Goal: Task Accomplishment & Management: Manage account settings

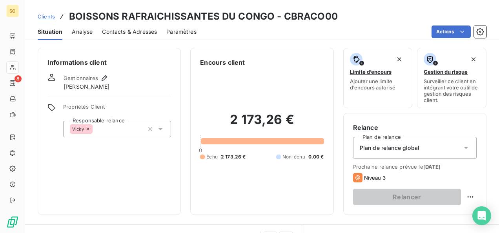
scroll to position [187, 0]
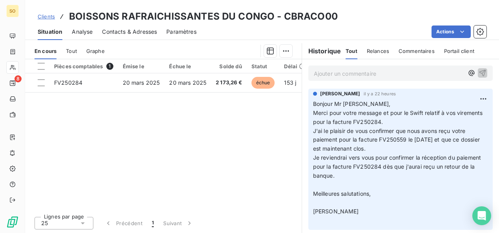
click at [58, 19] on icon at bounding box center [62, 17] width 8 height 8
click at [48, 17] on span "Clients" at bounding box center [46, 16] width 17 height 6
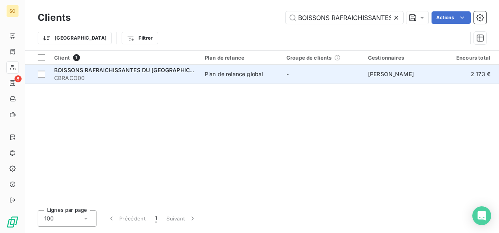
click at [98, 73] on div "BOISSONS RAFRAICHISSANTES DU [GEOGRAPHIC_DATA]" at bounding box center [124, 70] width 141 height 8
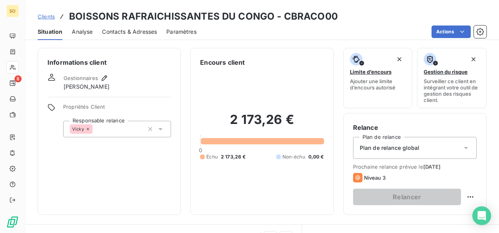
click at [45, 13] on span "Clients" at bounding box center [46, 16] width 17 height 6
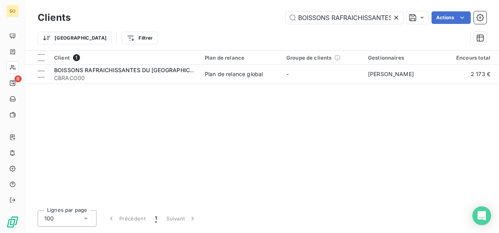
scroll to position [0, 40]
click at [395, 15] on icon at bounding box center [396, 18] width 8 height 8
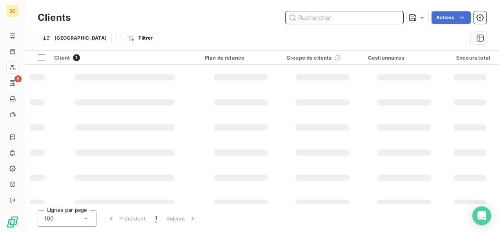
click at [342, 16] on input "text" at bounding box center [344, 17] width 118 height 13
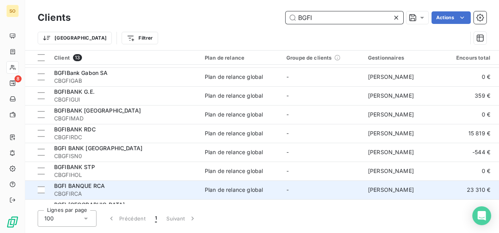
scroll to position [109, 0]
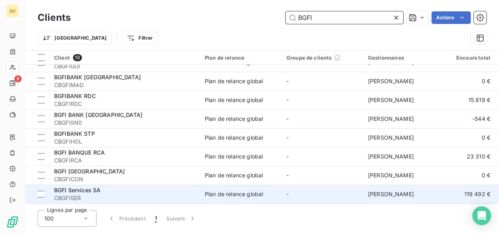
type input "BGFI"
click at [98, 185] on td "BGFI Services SA CBGFISER" at bounding box center [124, 194] width 151 height 19
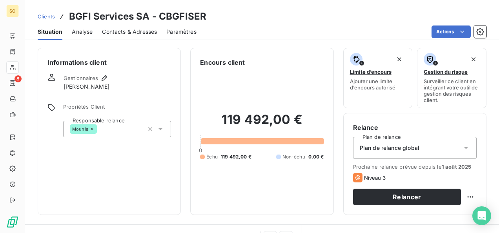
click at [115, 36] on div "Contacts & Adresses" at bounding box center [129, 32] width 55 height 16
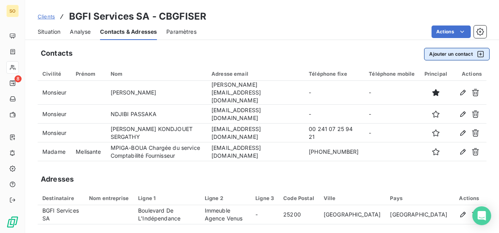
click at [427, 53] on button "Ajouter un contact" at bounding box center [456, 54] width 65 height 13
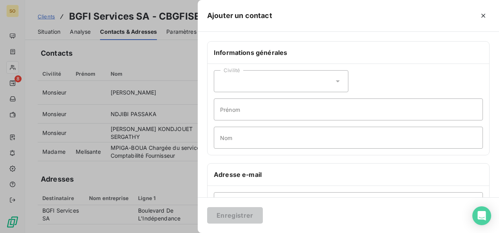
click at [239, 82] on div "Civilité" at bounding box center [281, 81] width 134 height 22
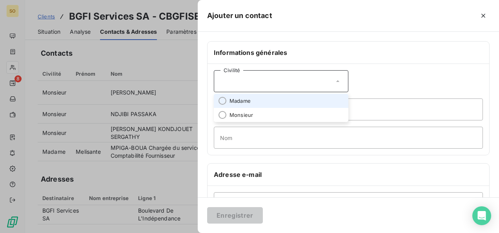
click at [238, 99] on span "Madame" at bounding box center [239, 100] width 21 height 7
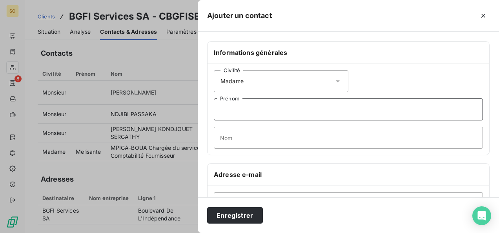
click at [240, 109] on input "Prénom" at bounding box center [348, 109] width 269 height 22
type input "Mounia"
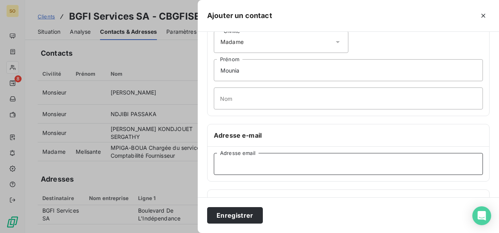
click at [239, 159] on input "Adresse email" at bounding box center [348, 164] width 269 height 22
paste input "[PERSON_NAME] <[EMAIL_ADDRESS][DOMAIN_NAME]>"
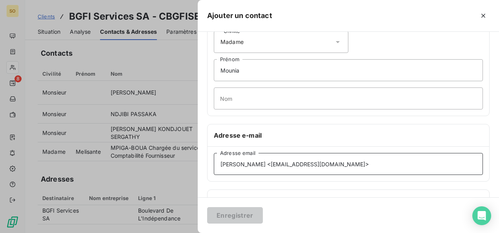
drag, startPoint x: 242, startPoint y: 163, endPoint x: 256, endPoint y: 165, distance: 14.4
click at [256, 165] on input "[PERSON_NAME] <[EMAIL_ADDRESS][DOMAIN_NAME]>" at bounding box center [348, 164] width 269 height 22
type input "Mounia <[EMAIL_ADDRESS][DOMAIN_NAME]>"
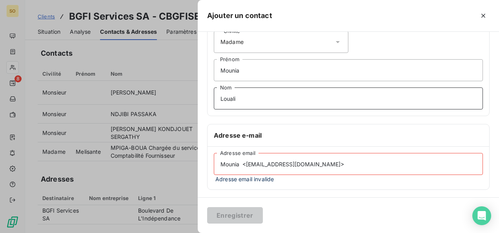
type input "Louali"
drag, startPoint x: 244, startPoint y: 163, endPoint x: 221, endPoint y: 162, distance: 22.4
click at [221, 162] on input "Mounia <[EMAIL_ADDRESS][DOMAIN_NAME]>" at bounding box center [348, 164] width 269 height 22
click at [303, 165] on input "[EMAIL_ADDRESS][DOMAIN_NAME]>" at bounding box center [348, 164] width 269 height 22
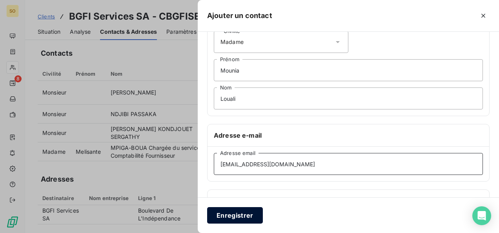
type input "[EMAIL_ADDRESS][DOMAIN_NAME]"
click at [238, 212] on button "Enregistrer" at bounding box center [235, 215] width 56 height 16
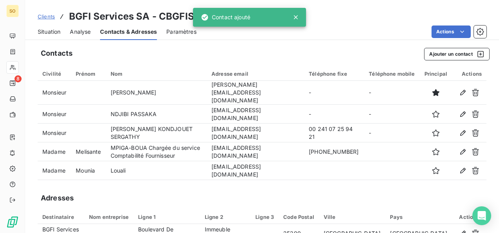
drag, startPoint x: 44, startPoint y: 15, endPoint x: 235, endPoint y: 24, distance: 191.5
click at [44, 15] on span "Clients" at bounding box center [46, 16] width 17 height 6
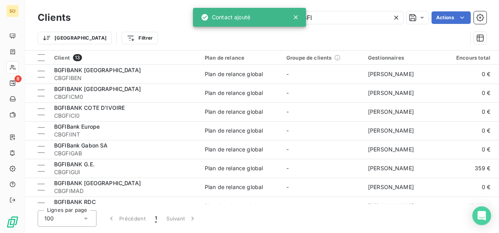
drag, startPoint x: 344, startPoint y: 19, endPoint x: 283, endPoint y: 19, distance: 61.2
click at [283, 19] on div "SO 8 Clients BGFI Actions Trier Filtrer Client 13 Plan de relance Groupe de cli…" at bounding box center [249, 116] width 499 height 233
drag, startPoint x: 330, startPoint y: 19, endPoint x: 310, endPoint y: 19, distance: 19.6
click at [310, 19] on input "BGFI" at bounding box center [344, 17] width 118 height 13
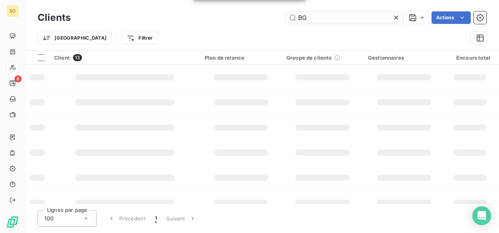
type input "B"
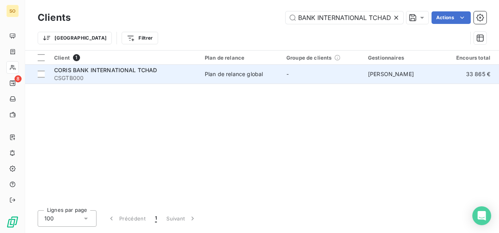
type input "CORIS BANK INTERNATIONAL TCHAD"
click at [76, 79] on span "CSGTB000" at bounding box center [124, 78] width 141 height 8
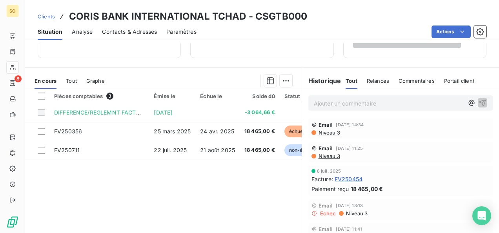
scroll to position [187, 0]
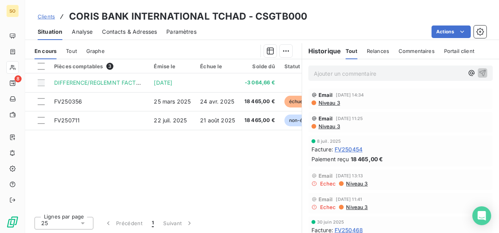
click at [48, 16] on span "Clients" at bounding box center [46, 16] width 17 height 6
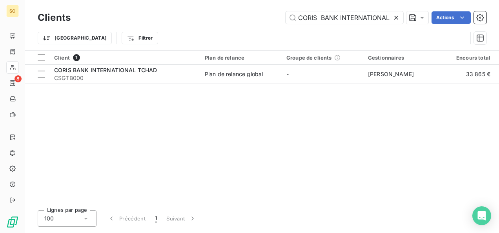
click at [396, 14] on icon at bounding box center [396, 18] width 8 height 8
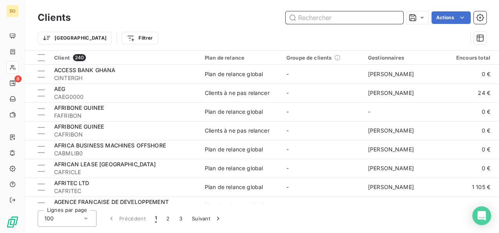
paste input "OPERATOR PAYMENT SYSTEM (OPS)"
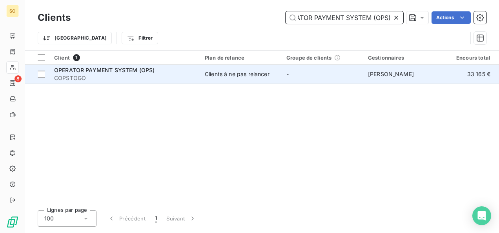
type input "OPERATOR PAYMENT SYSTEM (OPS)"
click at [110, 71] on span "OPERATOR PAYMENT SYSTEM (OPS)" at bounding box center [104, 70] width 100 height 7
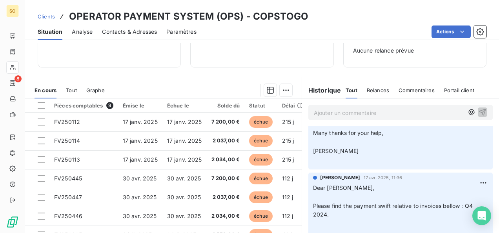
scroll to position [118, 0]
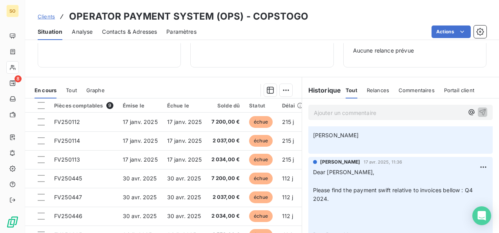
click at [135, 34] on span "Contacts & Adresses" at bounding box center [129, 32] width 55 height 8
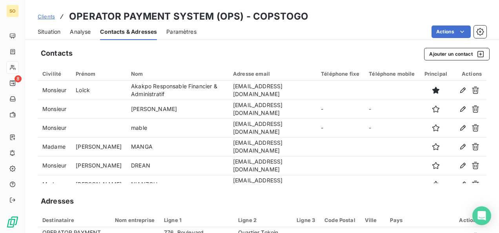
click at [52, 31] on span "Situation" at bounding box center [49, 32] width 23 height 8
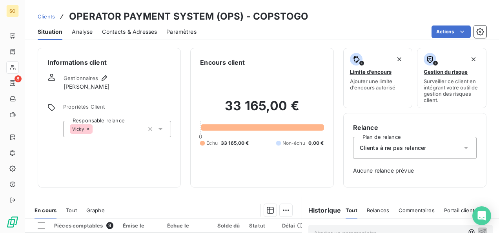
click at [133, 33] on span "Contacts & Adresses" at bounding box center [129, 32] width 55 height 8
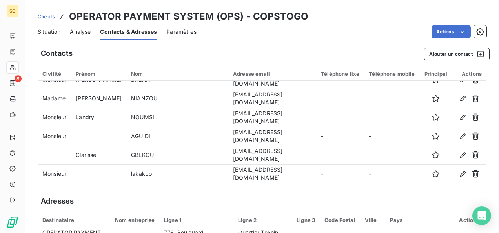
scroll to position [0, 0]
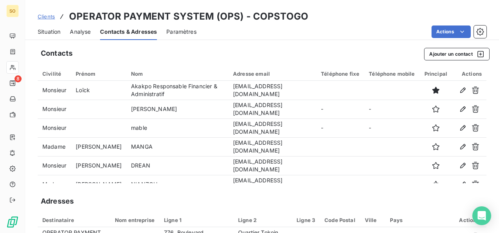
drag, startPoint x: 55, startPoint y: 32, endPoint x: 59, endPoint y: 35, distance: 5.3
click at [55, 32] on span "Situation" at bounding box center [49, 32] width 23 height 8
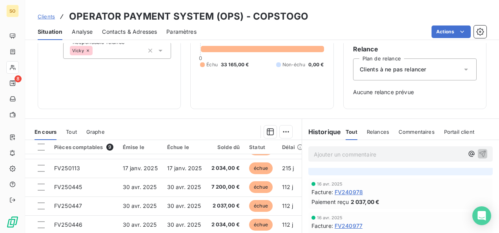
scroll to position [235, 0]
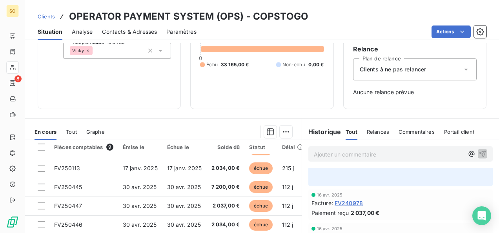
click at [49, 18] on span "Clients" at bounding box center [46, 16] width 17 height 6
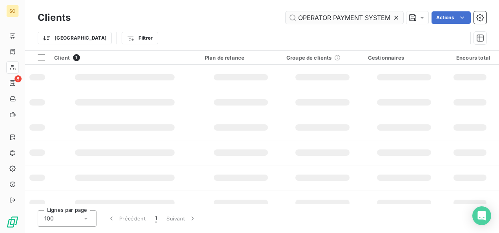
scroll to position [0, 19]
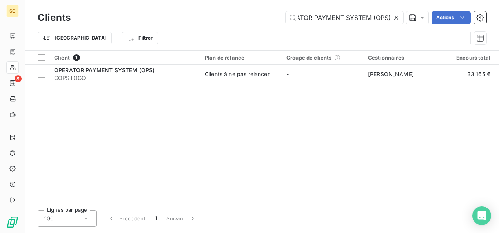
click at [397, 16] on icon at bounding box center [396, 18] width 8 height 8
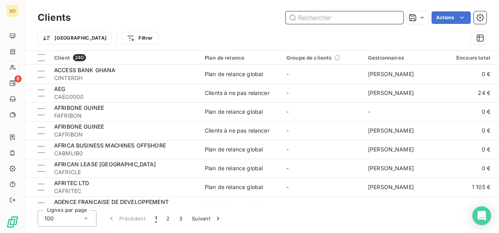
click at [303, 16] on input "text" at bounding box center [344, 17] width 118 height 13
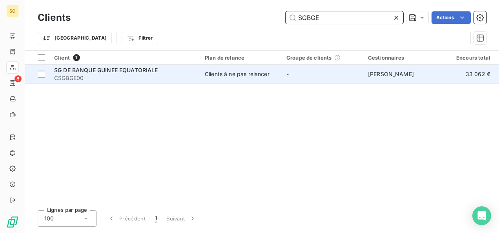
type input "SGBGE"
click at [101, 79] on span "CSGBGE00" at bounding box center [124, 78] width 141 height 8
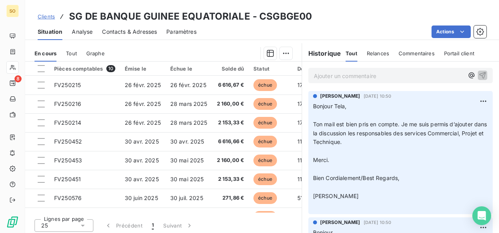
click at [41, 15] on span "Clients" at bounding box center [46, 16] width 17 height 6
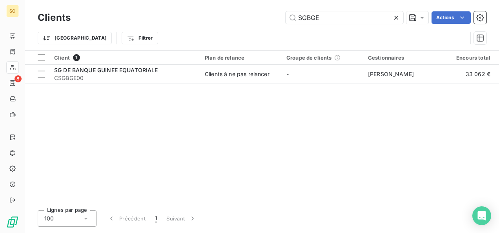
drag, startPoint x: 298, startPoint y: 14, endPoint x: 275, endPoint y: 14, distance: 23.1
click at [279, 14] on div "SGBGE Actions" at bounding box center [283, 17] width 406 height 13
drag, startPoint x: 333, startPoint y: 15, endPoint x: 283, endPoint y: 15, distance: 49.4
click at [283, 15] on div "SGBGE Actions" at bounding box center [283, 17] width 406 height 13
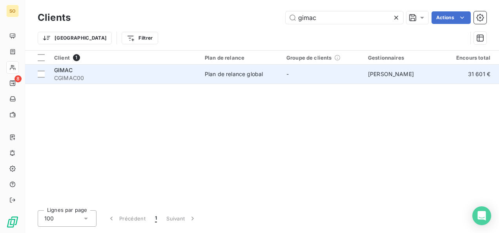
type input "gimac"
click at [93, 75] on span "CGIMAC00" at bounding box center [124, 78] width 141 height 8
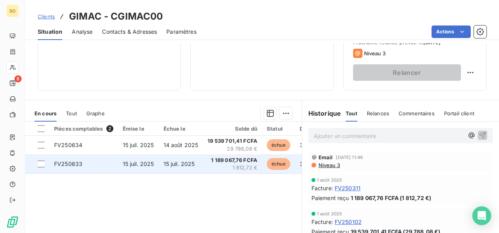
scroll to position [147, 0]
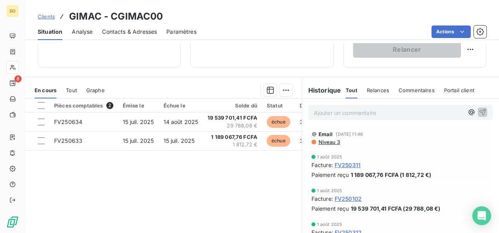
click at [48, 19] on span "Clients" at bounding box center [46, 16] width 17 height 6
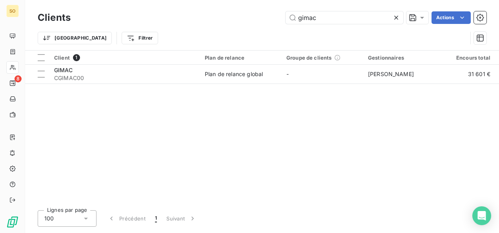
drag, startPoint x: 331, startPoint y: 25, endPoint x: 268, endPoint y: 15, distance: 63.5
click at [268, 15] on div "Clients gimac Actions" at bounding box center [262, 17] width 448 height 16
drag, startPoint x: 315, startPoint y: 17, endPoint x: 258, endPoint y: 17, distance: 57.2
click at [263, 17] on div "gimac Actions" at bounding box center [283, 17] width 406 height 13
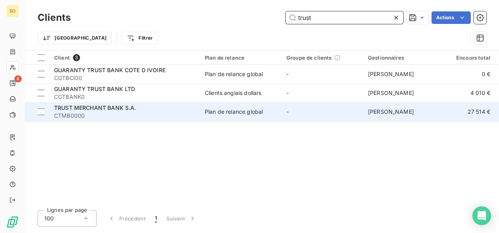
type input "trust"
click at [114, 110] on span "TRUST MERCHANT BANK S.A." at bounding box center [95, 107] width 82 height 7
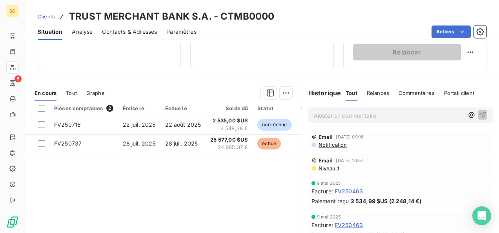
scroll to position [157, 0]
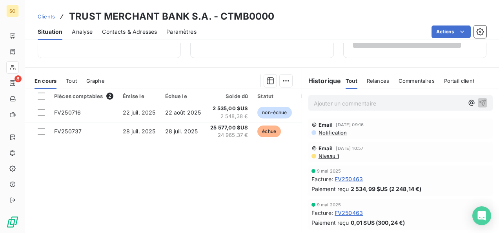
click at [50, 17] on span "Clients" at bounding box center [46, 16] width 17 height 6
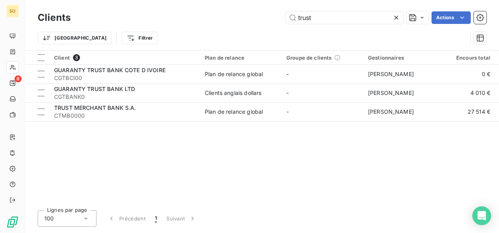
drag, startPoint x: 326, startPoint y: 18, endPoint x: 262, endPoint y: 18, distance: 64.3
click at [262, 18] on div "trust Actions" at bounding box center [283, 17] width 406 height 13
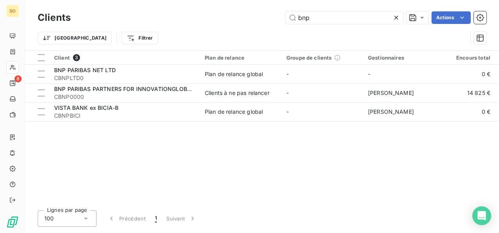
type input "bnp"
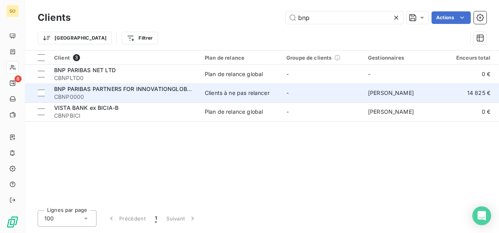
click at [127, 91] on span "BNP PARIBAS PARTNERS FOR INNOVATIONGLOBAL CONNECT" at bounding box center [138, 88] width 169 height 7
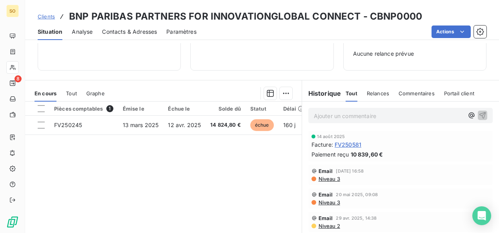
scroll to position [118, 0]
click at [51, 13] on link "Clients" at bounding box center [46, 17] width 17 height 8
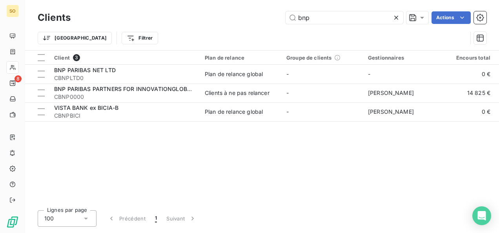
drag, startPoint x: 319, startPoint y: 21, endPoint x: 277, endPoint y: 20, distance: 42.7
click at [282, 19] on div "bnp Actions" at bounding box center [283, 17] width 406 height 13
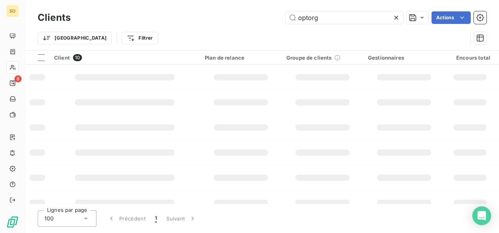
type input "optorg"
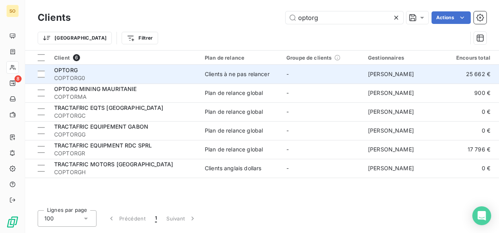
click at [219, 74] on div "Clients à ne pas relancer" at bounding box center [237, 74] width 65 height 8
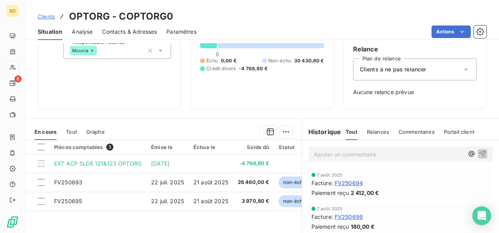
scroll to position [118, 0]
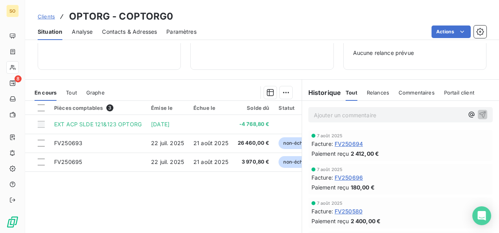
click at [54, 17] on div "Clients OPTORG - COPTORG0" at bounding box center [106, 16] width 136 height 14
click at [48, 17] on span "Clients" at bounding box center [46, 16] width 17 height 6
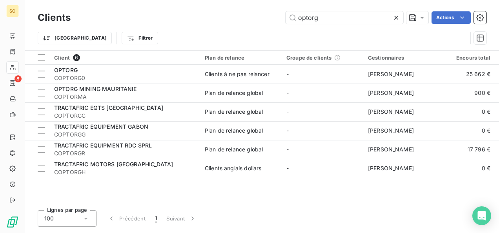
drag, startPoint x: 311, startPoint y: 16, endPoint x: 261, endPoint y: 20, distance: 49.9
click at [261, 19] on div "optorg Actions" at bounding box center [283, 17] width 406 height 13
drag, startPoint x: 321, startPoint y: 19, endPoint x: 286, endPoint y: 17, distance: 35.3
click at [288, 17] on input "optorg" at bounding box center [344, 17] width 118 height 13
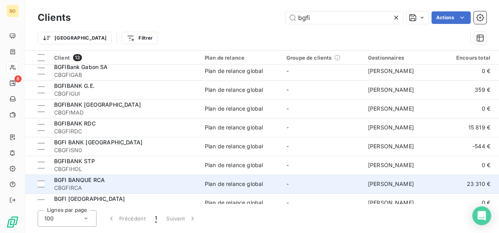
scroll to position [109, 0]
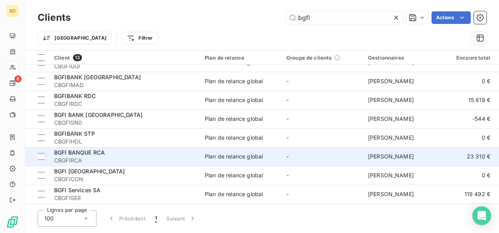
type input "bgfi"
click at [105, 152] on div "BGFI BANQUE RCA" at bounding box center [124, 153] width 141 height 8
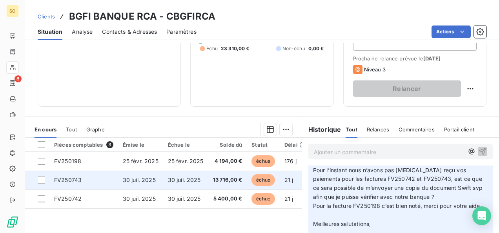
scroll to position [147, 0]
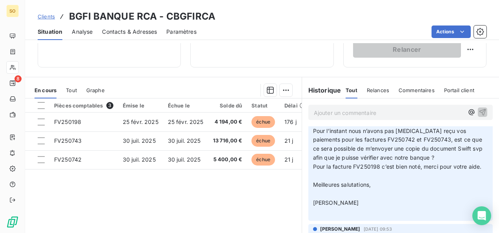
click at [49, 14] on span "Clients" at bounding box center [46, 16] width 17 height 6
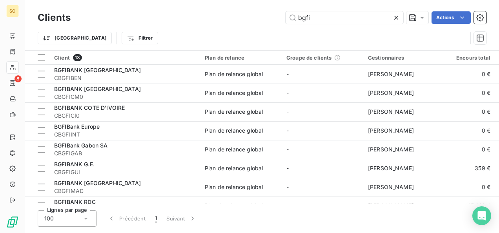
drag, startPoint x: 353, startPoint y: 15, endPoint x: 265, endPoint y: 18, distance: 88.3
click at [267, 17] on div "bgfi Actions" at bounding box center [283, 17] width 406 height 13
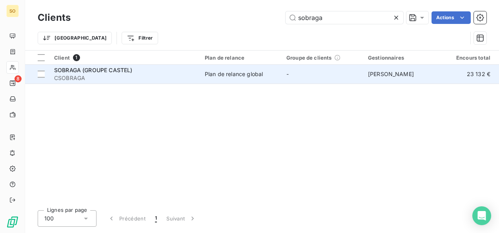
type input "sobraga"
click at [110, 73] on div "SOBRAGA (GROUPE CASTEL)" at bounding box center [124, 70] width 141 height 8
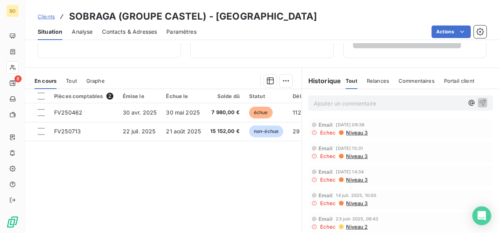
click at [49, 18] on span "Clients" at bounding box center [46, 16] width 17 height 6
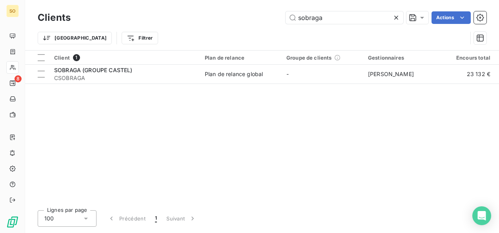
drag, startPoint x: 324, startPoint y: 18, endPoint x: 256, endPoint y: 18, distance: 68.6
click at [256, 18] on div "sobraga Actions" at bounding box center [283, 17] width 406 height 13
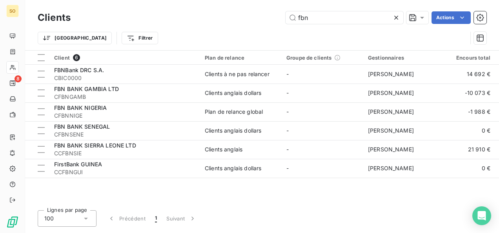
type input "fbn"
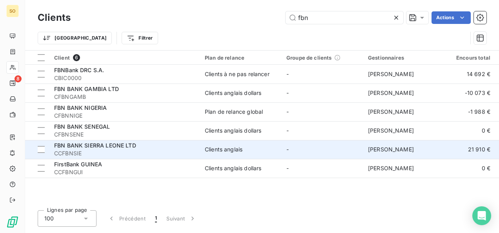
click at [103, 148] on span "FBN BANK SIERRA LEONE LTD" at bounding box center [95, 145] width 82 height 7
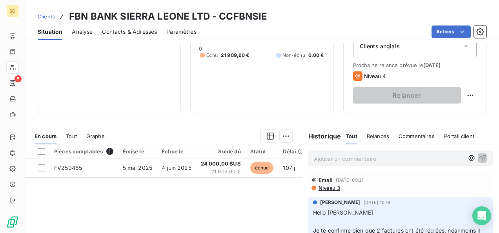
scroll to position [118, 0]
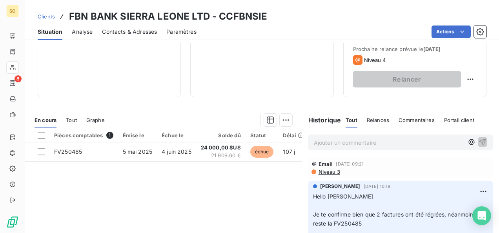
click at [329, 172] on span "Niveau 3" at bounding box center [329, 172] width 22 height 6
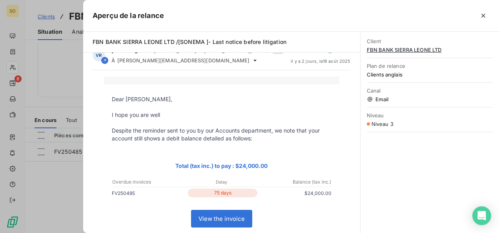
scroll to position [0, 0]
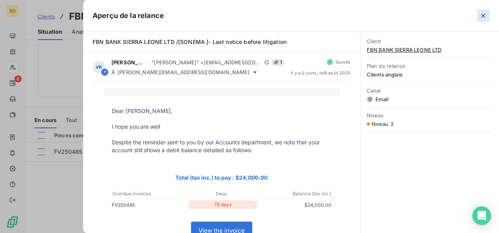
click at [481, 15] on icon "button" at bounding box center [483, 16] width 8 height 8
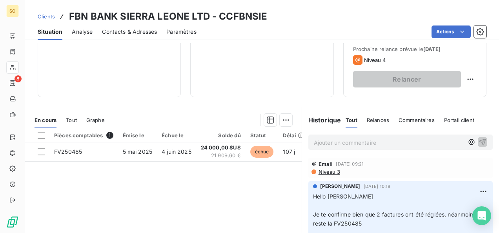
click at [52, 14] on span "Clients" at bounding box center [46, 16] width 17 height 6
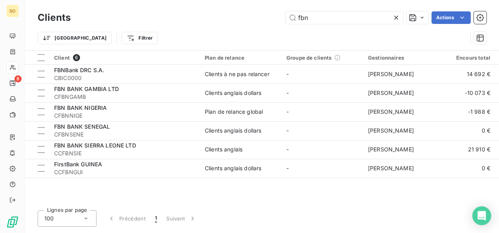
drag, startPoint x: 315, startPoint y: 19, endPoint x: 266, endPoint y: 17, distance: 49.0
click at [270, 17] on div "fbn Actions" at bounding box center [283, 17] width 406 height 13
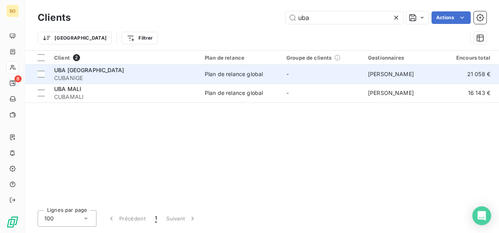
type input "uba"
click at [131, 72] on div "UBA [GEOGRAPHIC_DATA]" at bounding box center [124, 70] width 141 height 8
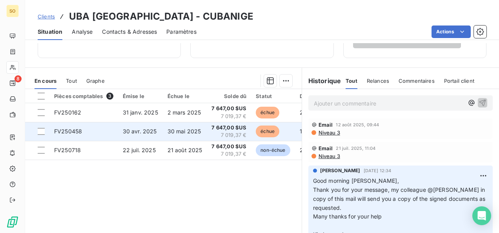
scroll to position [187, 0]
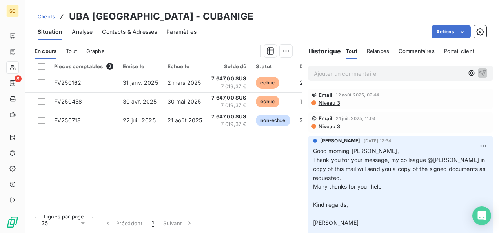
click at [49, 17] on span "Clients" at bounding box center [46, 16] width 17 height 6
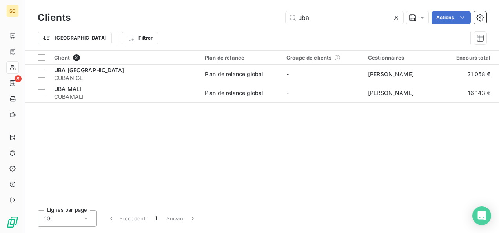
drag, startPoint x: 325, startPoint y: 15, endPoint x: 284, endPoint y: 15, distance: 41.2
click at [286, 15] on input "uba" at bounding box center [344, 17] width 118 height 13
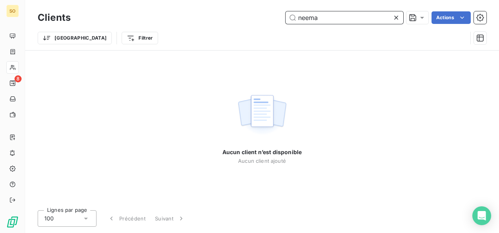
click at [313, 20] on input "neema" at bounding box center [344, 17] width 118 height 13
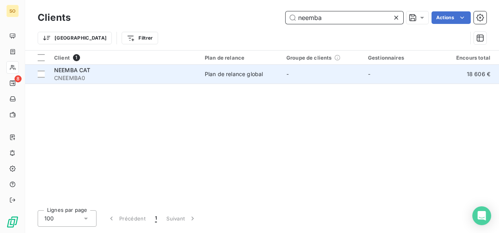
type input "neemba"
click at [81, 68] on span "NEEMBA CAT" at bounding box center [72, 70] width 36 height 7
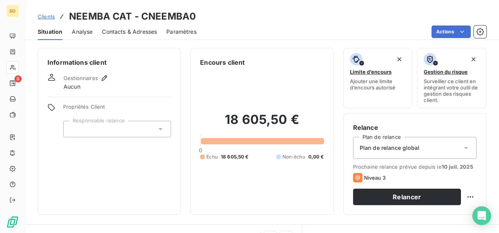
click at [122, 136] on div at bounding box center [117, 129] width 108 height 16
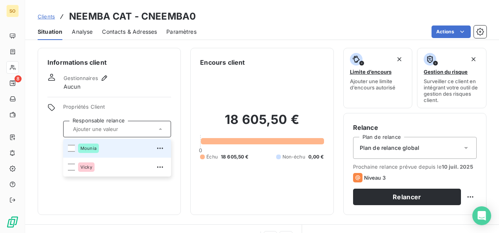
click at [122, 136] on div at bounding box center [117, 129] width 108 height 16
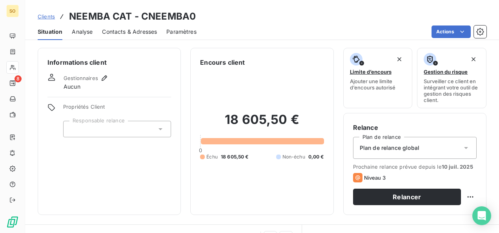
click at [121, 133] on div at bounding box center [117, 129] width 108 height 16
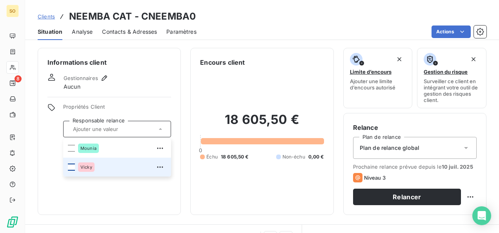
click at [71, 167] on div at bounding box center [71, 166] width 7 height 7
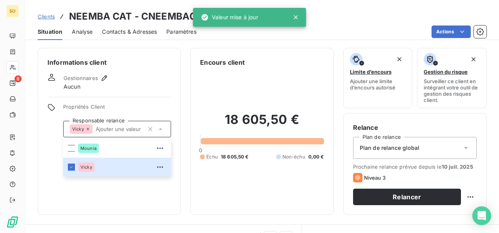
click at [114, 189] on div "Informations client Gestionnaires Aucun Propriétés Client Responsable relance […" at bounding box center [109, 131] width 143 height 167
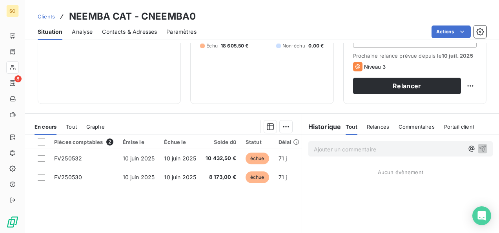
scroll to position [118, 0]
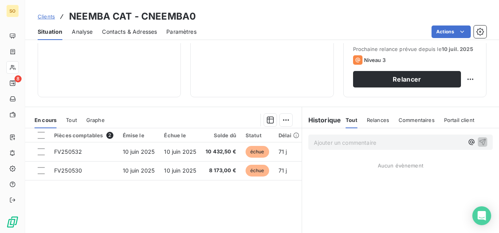
click at [49, 18] on span "Clients" at bounding box center [46, 16] width 17 height 6
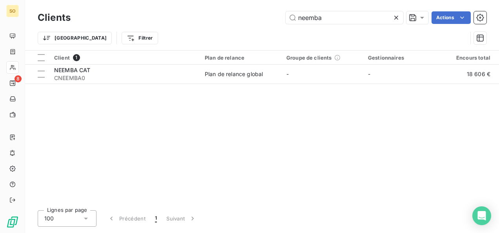
drag, startPoint x: 323, startPoint y: 20, endPoint x: 245, endPoint y: 17, distance: 78.5
click at [245, 17] on div "neemba Actions" at bounding box center [283, 17] width 406 height 13
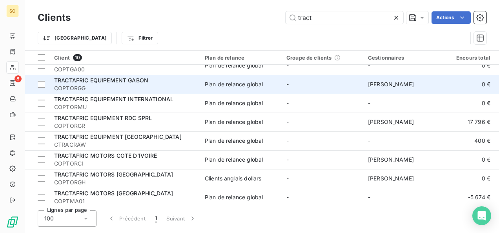
scroll to position [39, 0]
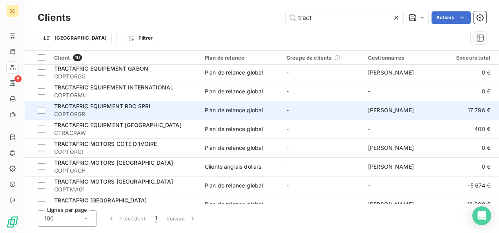
type input "tract"
click at [132, 107] on span "TRACTAFRIC EQUIPMENT RDC SPRL" at bounding box center [103, 106] width 98 height 7
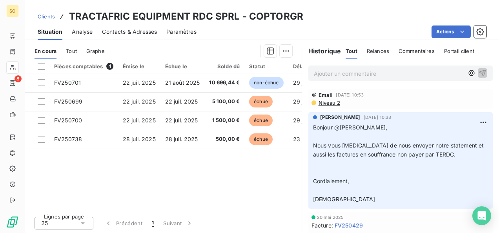
scroll to position [39, 0]
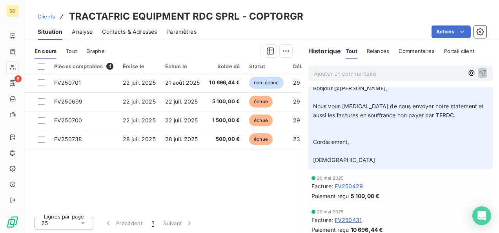
click at [40, 15] on span "Clients" at bounding box center [46, 16] width 17 height 6
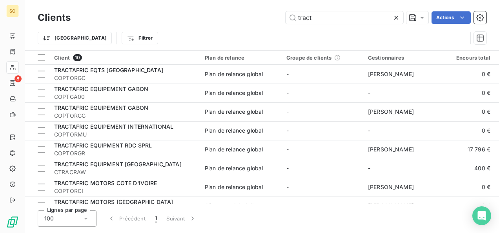
click at [241, 16] on div "tract Actions" at bounding box center [283, 17] width 406 height 13
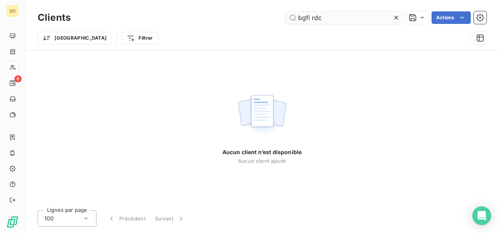
drag, startPoint x: 321, startPoint y: 16, endPoint x: 308, endPoint y: 18, distance: 13.9
click at [308, 18] on input "bgfi rdc" at bounding box center [344, 17] width 118 height 13
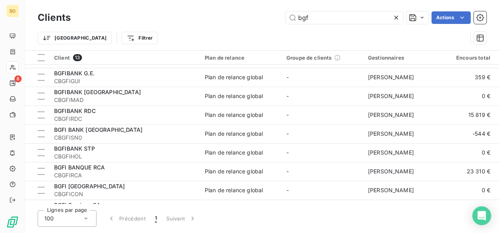
scroll to position [109, 0]
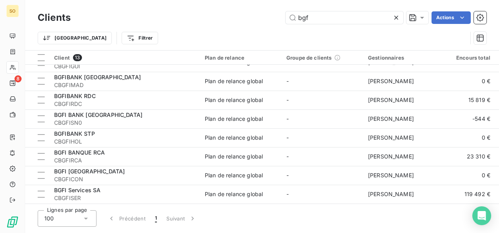
type input "bgf"
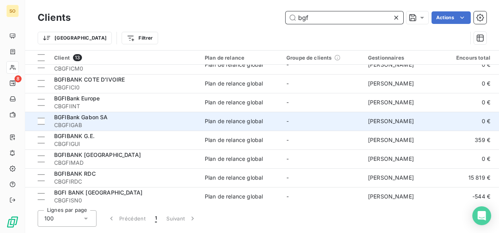
scroll to position [39, 0]
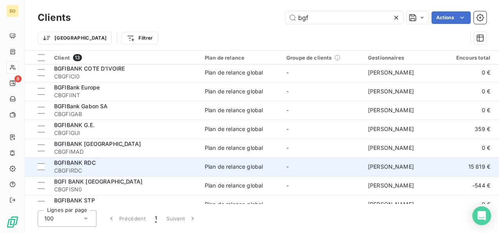
click at [72, 167] on span "CBGFIRDC" at bounding box center [124, 171] width 141 height 8
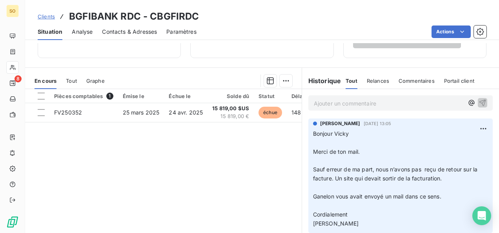
click at [47, 15] on span "Clients" at bounding box center [46, 16] width 17 height 6
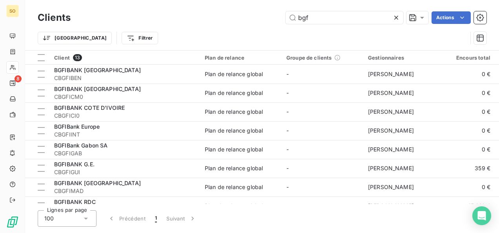
drag, startPoint x: 324, startPoint y: 12, endPoint x: 280, endPoint y: 14, distance: 44.0
click at [280, 14] on div "bgf Actions" at bounding box center [283, 17] width 406 height 13
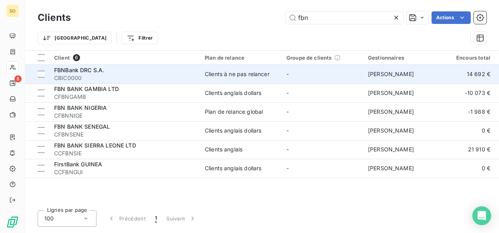
type input "fbn"
click at [72, 77] on span "CBIC0000" at bounding box center [124, 78] width 141 height 8
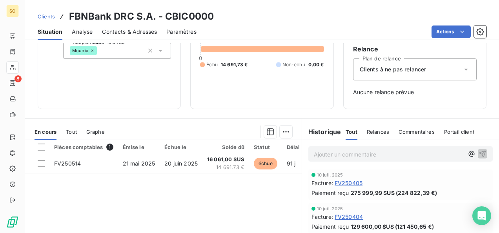
scroll to position [157, 0]
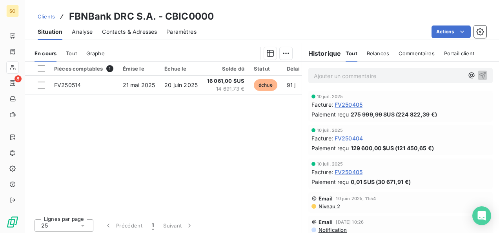
click at [45, 16] on span "Clients" at bounding box center [46, 16] width 17 height 6
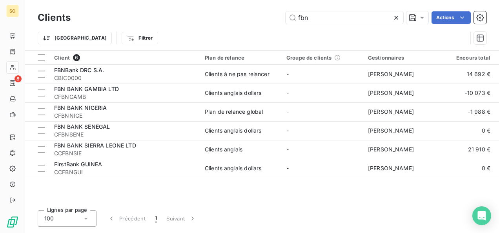
drag, startPoint x: 320, startPoint y: 21, endPoint x: 269, endPoint y: 18, distance: 50.6
click at [275, 18] on div "fbn Actions" at bounding box center [283, 17] width 406 height 13
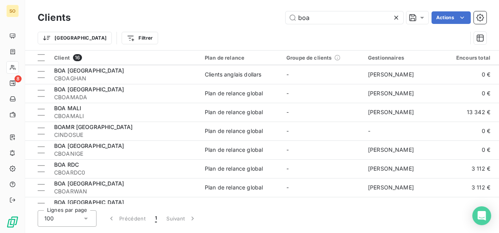
scroll to position [78, 0]
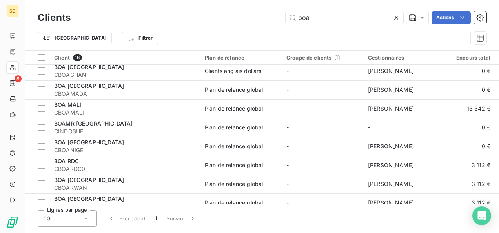
type input "boa"
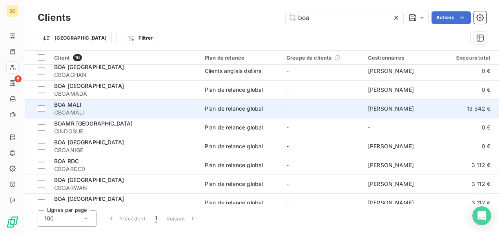
click at [77, 106] on span "BOA MALI" at bounding box center [67, 104] width 27 height 7
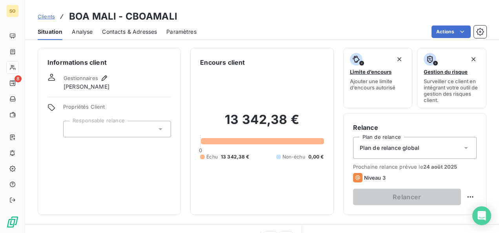
click at [41, 13] on span "Clients" at bounding box center [46, 16] width 17 height 6
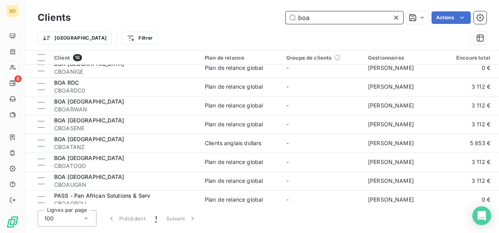
scroll to position [165, 0]
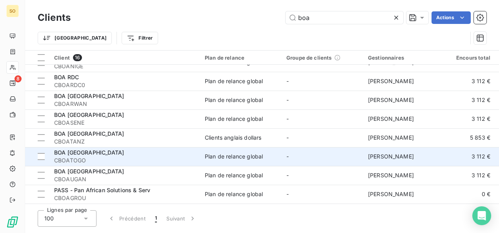
click at [131, 149] on div "BOA [GEOGRAPHIC_DATA]" at bounding box center [124, 153] width 141 height 8
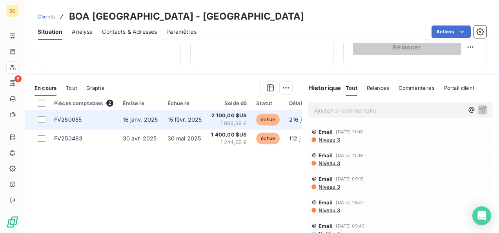
scroll to position [187, 0]
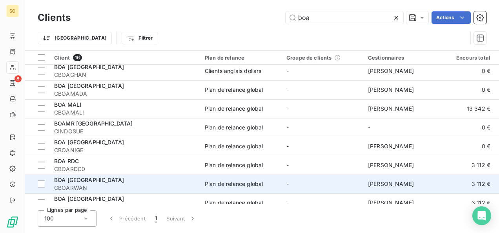
scroll to position [118, 0]
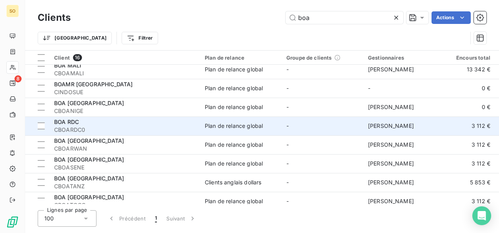
click at [75, 126] on span "CBOARDC0" at bounding box center [124, 130] width 141 height 8
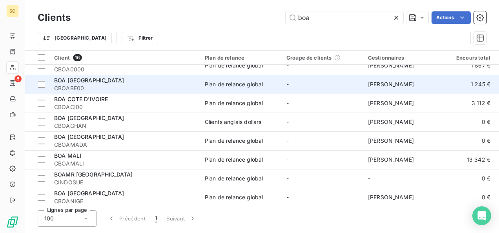
scroll to position [39, 0]
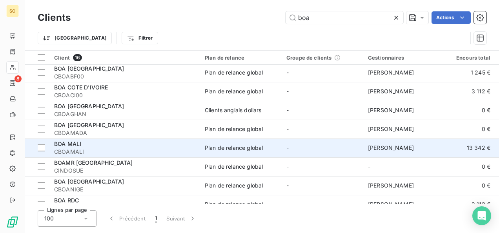
click at [82, 145] on div "BOA MALI" at bounding box center [124, 144] width 141 height 8
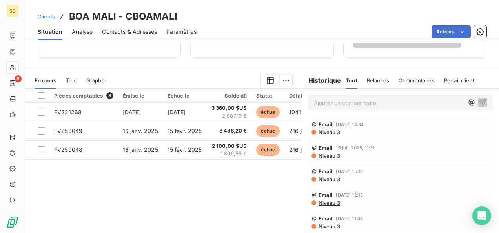
scroll to position [69, 0]
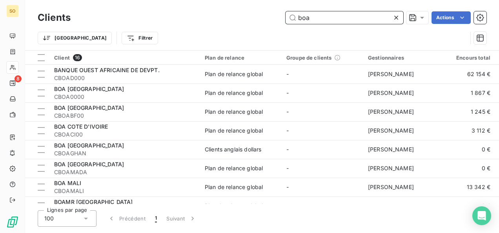
drag, startPoint x: 316, startPoint y: 18, endPoint x: 251, endPoint y: 23, distance: 65.2
click at [251, 23] on div "boa Actions" at bounding box center [283, 17] width 406 height 13
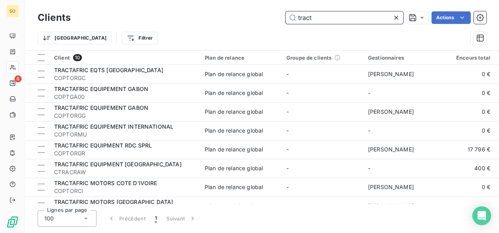
type input "tract"
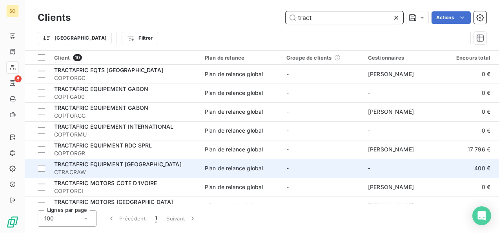
scroll to position [52, 0]
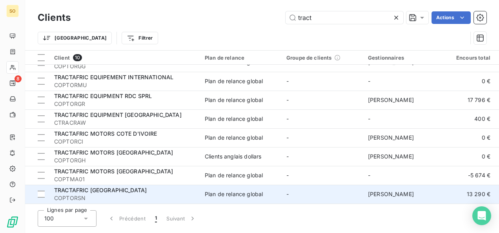
click at [106, 187] on span "TRACTAFRIC [GEOGRAPHIC_DATA]" at bounding box center [100, 190] width 93 height 7
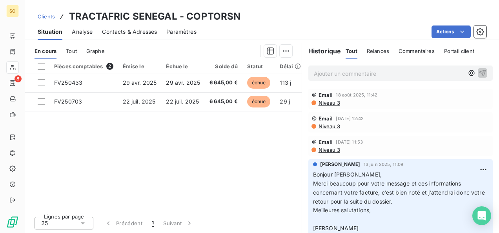
click at [49, 14] on span "Clients" at bounding box center [46, 16] width 17 height 6
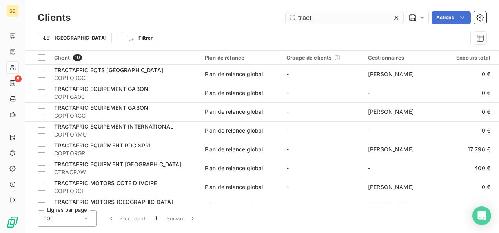
drag, startPoint x: 299, startPoint y: 17, endPoint x: 291, endPoint y: 19, distance: 8.1
click at [291, 19] on input "tract" at bounding box center [344, 17] width 118 height 13
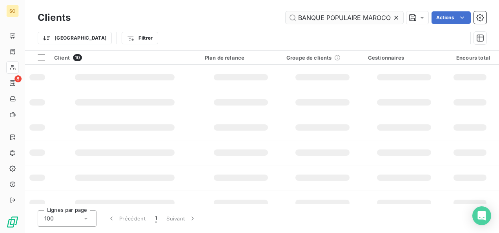
scroll to position [0, 47]
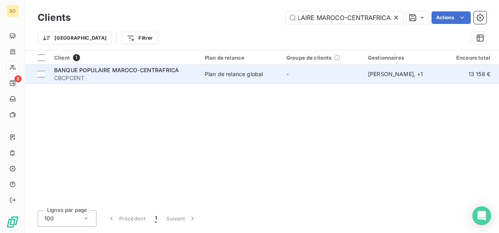
type input "BANQUE POPULAIRE MAROCO-CENTRAFRICA"
click at [140, 79] on span "CBCPCENT" at bounding box center [124, 78] width 141 height 8
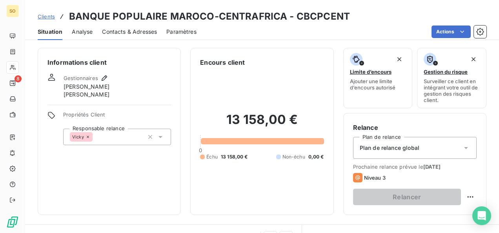
click at [147, 37] on div "Contacts & Adresses" at bounding box center [129, 32] width 55 height 16
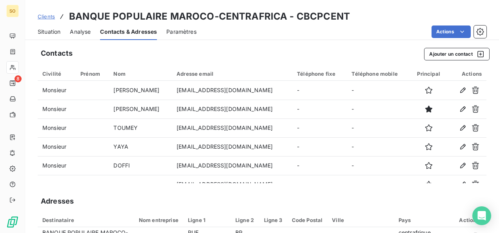
click at [55, 31] on span "Situation" at bounding box center [49, 32] width 23 height 8
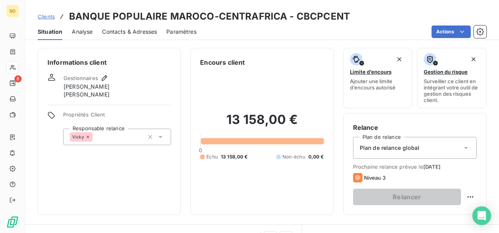
click at [47, 15] on span "Clients" at bounding box center [46, 16] width 17 height 6
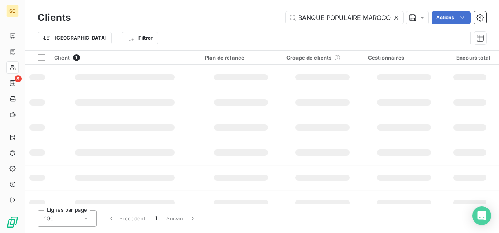
scroll to position [0, 47]
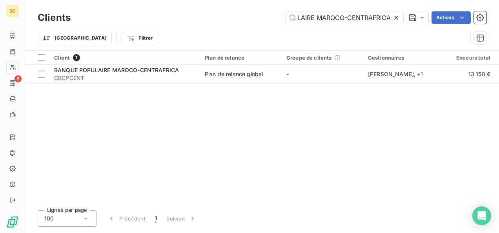
click at [395, 18] on icon at bounding box center [396, 18] width 4 height 4
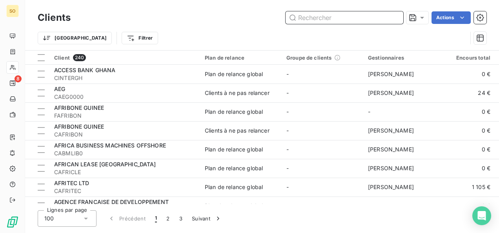
click at [322, 21] on input "text" at bounding box center [344, 17] width 118 height 13
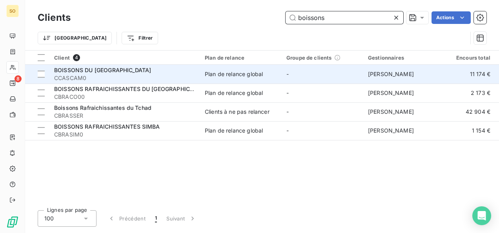
type input "boissons"
click at [104, 74] on span "CCASCAM0" at bounding box center [124, 78] width 141 height 8
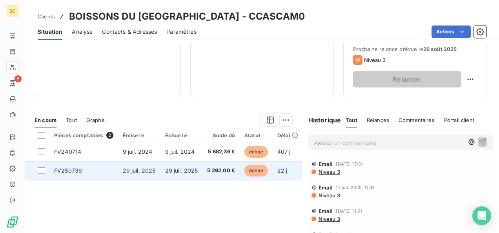
scroll to position [157, 0]
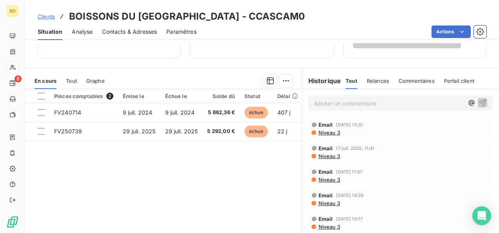
click at [45, 16] on span "Clients" at bounding box center [46, 16] width 17 height 6
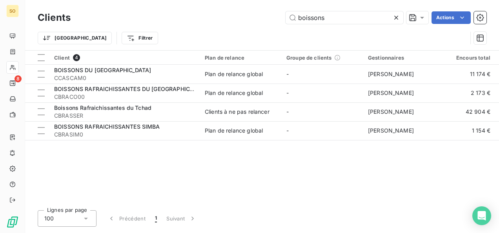
drag, startPoint x: 280, startPoint y: 20, endPoint x: 214, endPoint y: 15, distance: 66.5
click at [236, 15] on div "boissons Actions" at bounding box center [283, 17] width 406 height 13
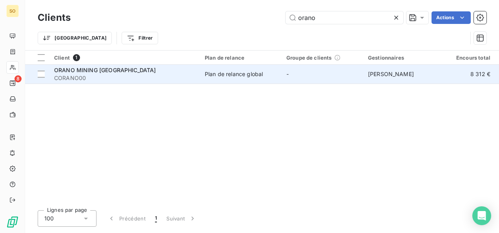
type input "orano"
click at [93, 71] on span "ORANO MINING [GEOGRAPHIC_DATA]" at bounding box center [105, 70] width 102 height 7
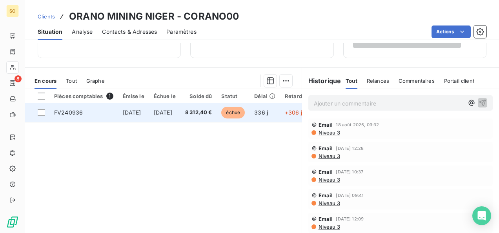
scroll to position [187, 0]
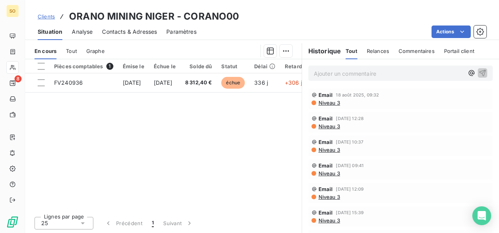
click at [47, 10] on div "Clients ORANO MINING NIGER - CORANO00" at bounding box center [138, 16] width 201 height 14
click at [47, 14] on span "Clients" at bounding box center [46, 16] width 17 height 6
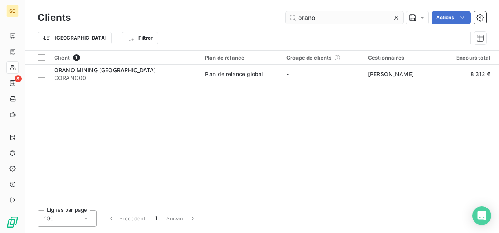
drag, startPoint x: 325, startPoint y: 17, endPoint x: 301, endPoint y: 16, distance: 23.9
click at [301, 16] on input "orano" at bounding box center [344, 17] width 118 height 13
click at [324, 16] on input "orano" at bounding box center [344, 17] width 118 height 13
drag, startPoint x: 323, startPoint y: 16, endPoint x: 275, endPoint y: 16, distance: 47.4
click at [276, 16] on div "orano Actions" at bounding box center [283, 17] width 406 height 13
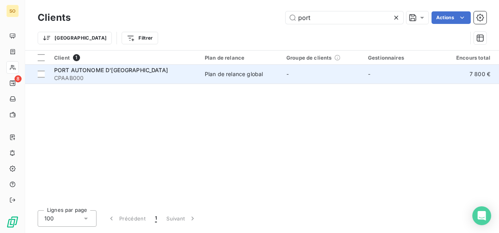
type input "port"
click at [117, 68] on span "PORT AUTONOME D'[GEOGRAPHIC_DATA]" at bounding box center [111, 70] width 114 height 7
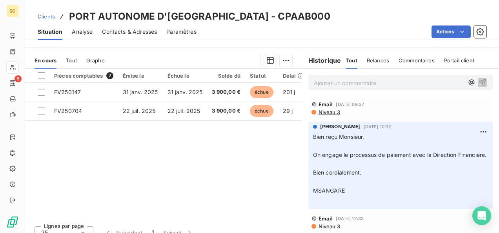
scroll to position [187, 0]
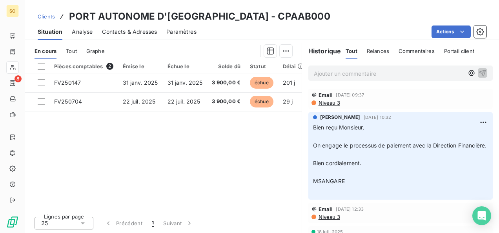
click at [56, 17] on div "Clients PORT AUTONOME D'[GEOGRAPHIC_DATA] - CPAAB000" at bounding box center [184, 16] width 292 height 14
click at [50, 17] on span "Clients" at bounding box center [46, 16] width 17 height 6
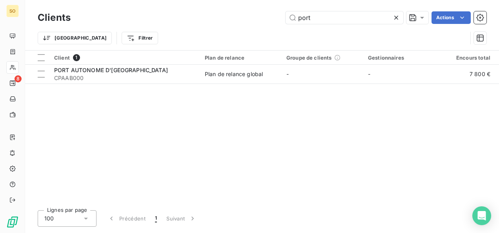
drag, startPoint x: 329, startPoint y: 19, endPoint x: 277, endPoint y: 18, distance: 51.8
click at [278, 18] on div "port Actions" at bounding box center [283, 17] width 406 height 13
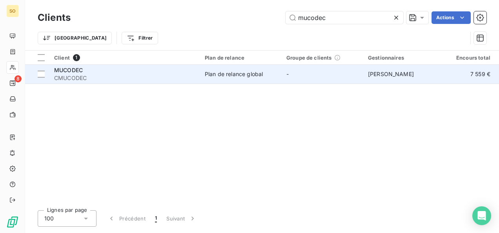
type input "mucodec"
click at [104, 74] on span "CMUCODEC" at bounding box center [124, 78] width 141 height 8
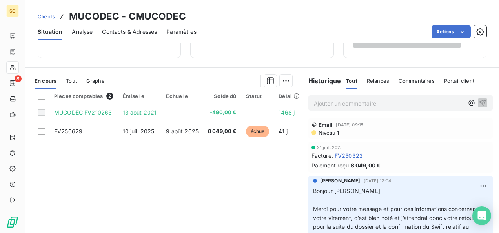
scroll to position [187, 0]
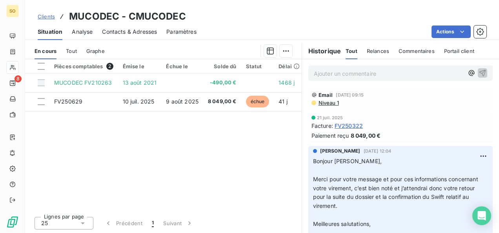
click at [49, 16] on span "Clients" at bounding box center [46, 16] width 17 height 6
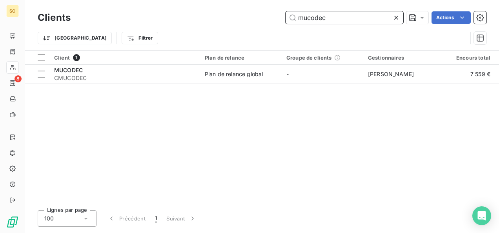
drag, startPoint x: 326, startPoint y: 15, endPoint x: 235, endPoint y: 16, distance: 91.0
click at [238, 16] on div "mucodec Actions" at bounding box center [283, 17] width 406 height 13
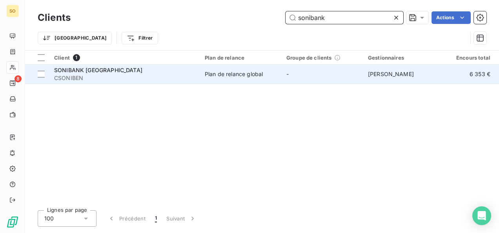
type input "sonibank"
click at [96, 69] on span "SONIBANK [GEOGRAPHIC_DATA]" at bounding box center [98, 70] width 88 height 7
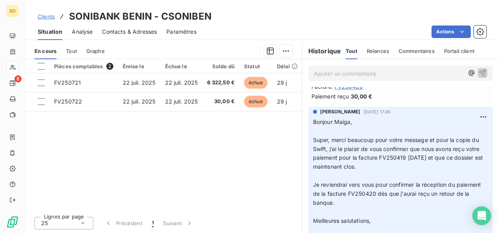
scroll to position [78, 0]
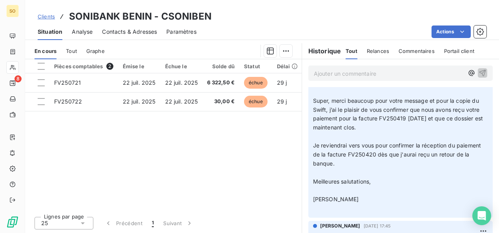
click at [42, 15] on span "Clients" at bounding box center [46, 16] width 17 height 6
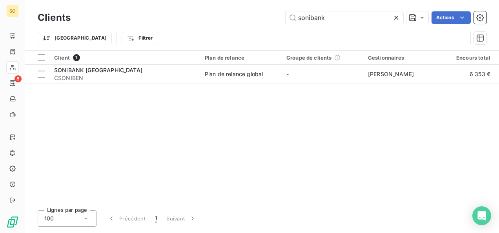
drag, startPoint x: 256, startPoint y: 20, endPoint x: 245, endPoint y: 20, distance: 11.0
click at [249, 20] on div "sonibank Actions" at bounding box center [283, 17] width 406 height 13
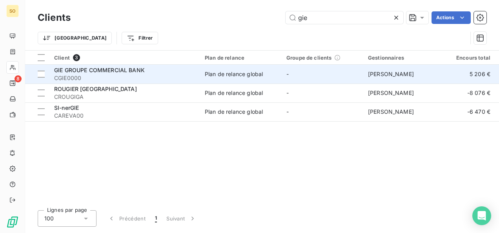
type input "gie"
click at [94, 68] on span "GIE GROUPE COMMERCIAL BANK" at bounding box center [99, 70] width 91 height 7
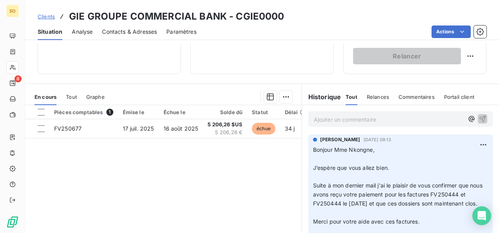
scroll to position [157, 0]
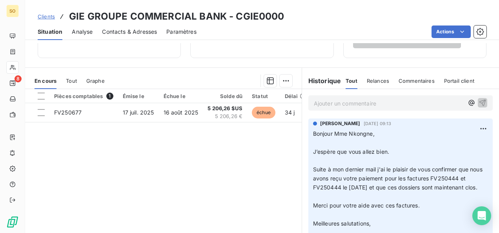
click at [47, 16] on span "Clients" at bounding box center [46, 16] width 17 height 6
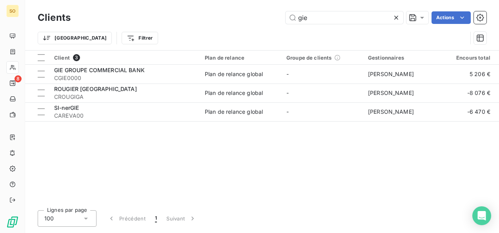
drag, startPoint x: 305, startPoint y: 15, endPoint x: 283, endPoint y: 16, distance: 22.0
click at [283, 16] on div "gie Actions" at bounding box center [283, 17] width 406 height 13
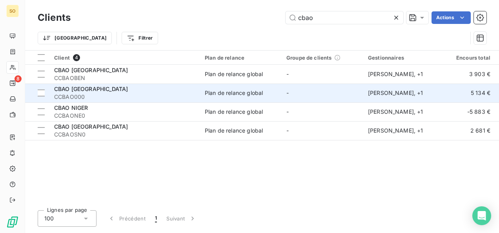
type input "cbao"
click at [106, 91] on span "CBAO [GEOGRAPHIC_DATA]" at bounding box center [91, 88] width 74 height 7
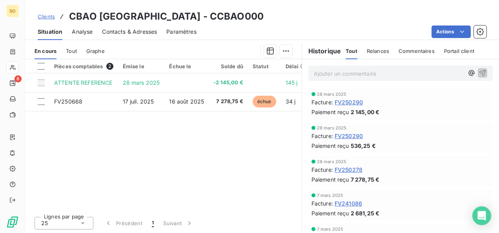
scroll to position [147, 0]
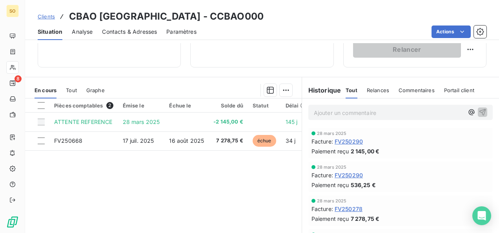
click at [53, 16] on span "Clients" at bounding box center [46, 16] width 17 height 6
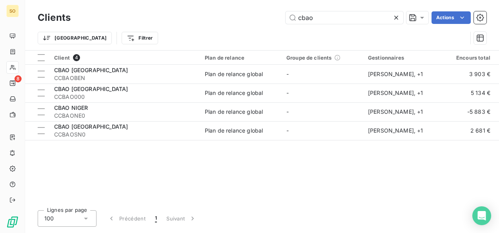
drag, startPoint x: 249, startPoint y: 18, endPoint x: 243, endPoint y: 18, distance: 6.3
click at [243, 18] on div "cbao Actions" at bounding box center [283, 17] width 406 height 13
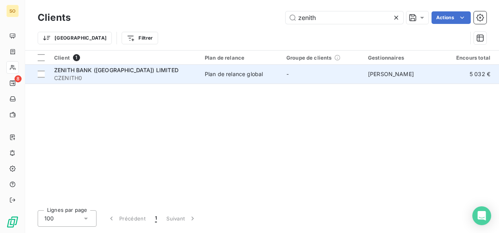
type input "zenith"
click at [112, 68] on span "ZENITH BANK ([GEOGRAPHIC_DATA]) LIMITED" at bounding box center [116, 70] width 124 height 7
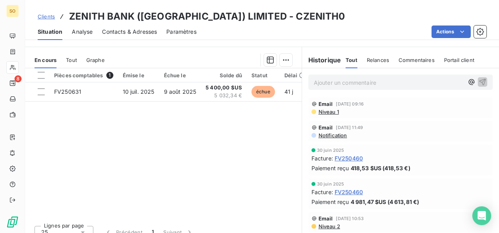
scroll to position [187, 0]
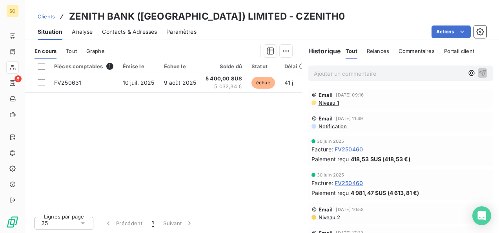
click at [49, 19] on span "Clients" at bounding box center [46, 16] width 17 height 6
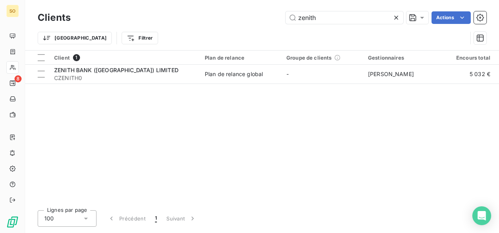
drag, startPoint x: 329, startPoint y: 14, endPoint x: 240, endPoint y: 9, distance: 89.2
click at [240, 9] on div "Clients zenith Actions Trier Filtrer" at bounding box center [262, 25] width 474 height 50
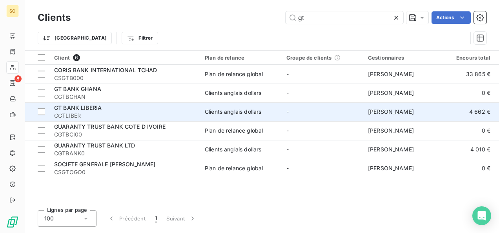
type input "gt"
click at [104, 109] on div "GT BANK LIBERIA" at bounding box center [124, 108] width 141 height 8
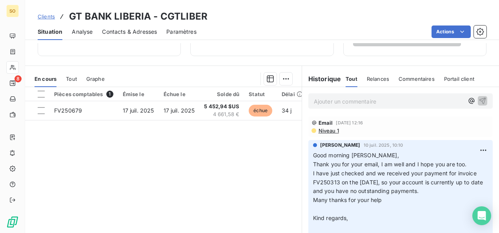
scroll to position [187, 0]
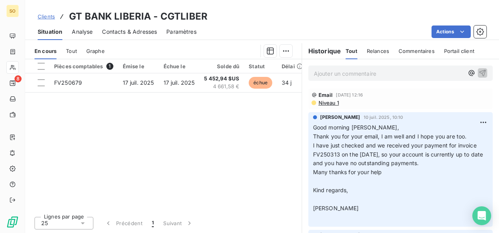
click at [55, 16] on div "Clients GT BANK LIBERIA - CGTLIBER" at bounding box center [123, 16] width 170 height 14
click at [52, 17] on span "Clients" at bounding box center [46, 16] width 17 height 6
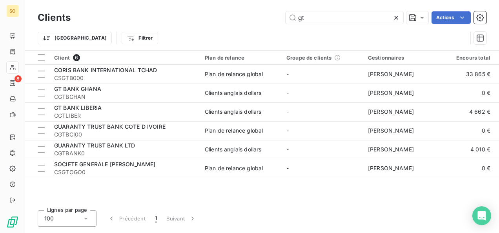
drag, startPoint x: 318, startPoint y: 18, endPoint x: 252, endPoint y: 19, distance: 65.9
click at [253, 19] on div "gt Actions" at bounding box center [283, 17] width 406 height 13
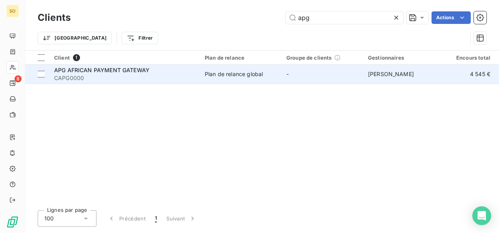
type input "apg"
click at [121, 73] on span "APG AFRICAN PAYMENT GATEWAY" at bounding box center [101, 70] width 95 height 7
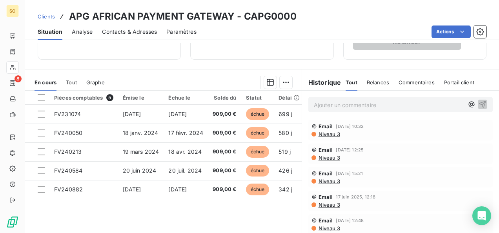
scroll to position [157, 0]
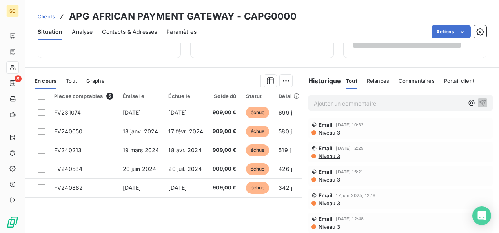
click at [46, 15] on span "Clients" at bounding box center [46, 16] width 17 height 6
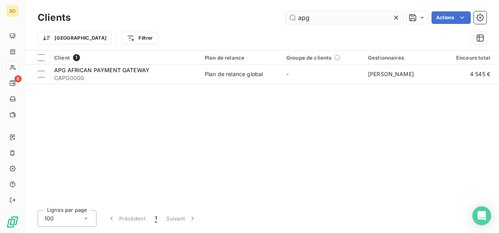
drag, startPoint x: 311, startPoint y: 17, endPoint x: 303, endPoint y: 18, distance: 8.3
click at [299, 17] on input "apg" at bounding box center [344, 17] width 118 height 13
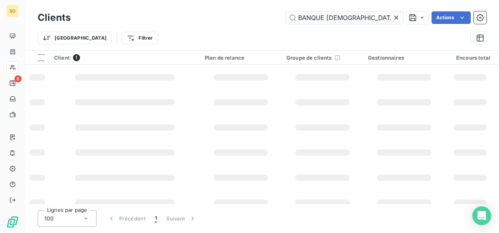
scroll to position [0, 5]
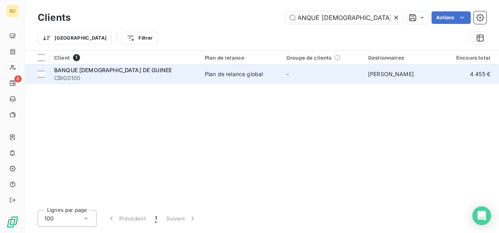
type input "BANQUE [DEMOGRAPHIC_DATA] DE GUINEE"
click at [103, 80] on span "CBIG0100" at bounding box center [124, 78] width 141 height 8
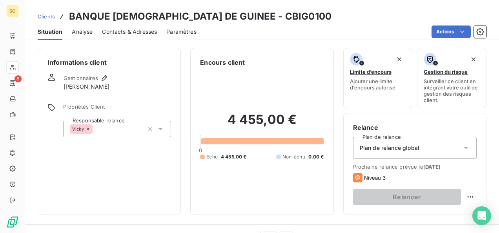
click at [128, 35] on span "Contacts & Adresses" at bounding box center [129, 32] width 55 height 8
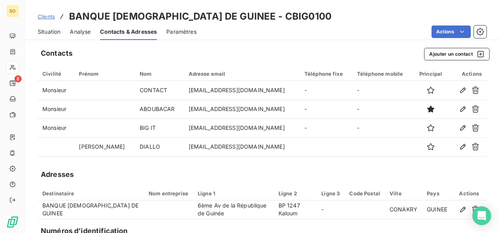
click at [54, 31] on span "Situation" at bounding box center [49, 32] width 23 height 8
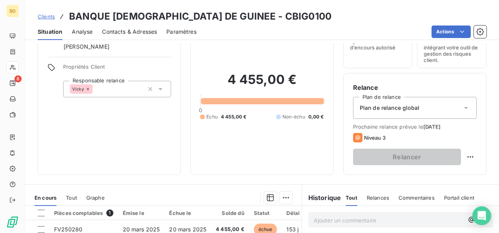
scroll to position [78, 0]
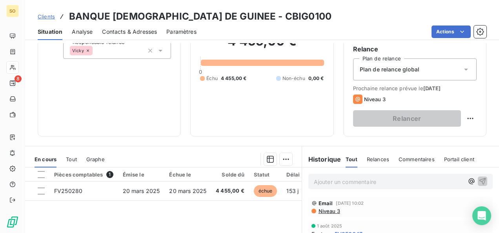
click at [51, 17] on span "Clients" at bounding box center [46, 16] width 17 height 6
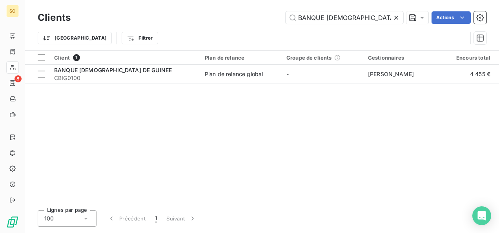
click at [397, 16] on icon at bounding box center [396, 18] width 4 height 4
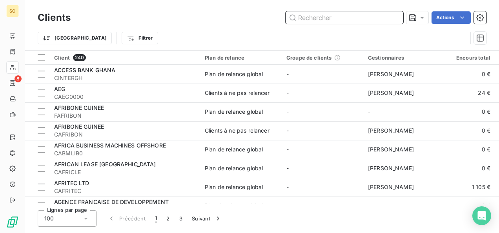
paste input "BANQUE POPULAIRE MAROCO-GUINEENNE"
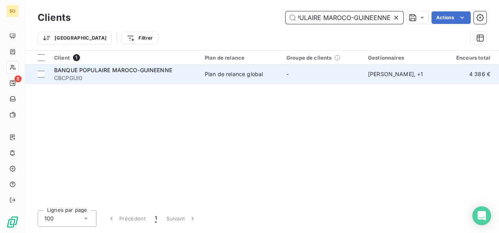
type input "BANQUE POPULAIRE MAROCO-GUINEENNE"
click at [108, 80] on span "CBCPGUI0" at bounding box center [124, 78] width 141 height 8
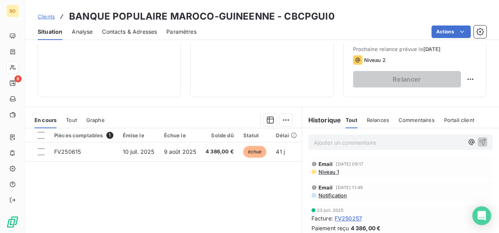
click at [49, 16] on span "Clients" at bounding box center [46, 16] width 17 height 6
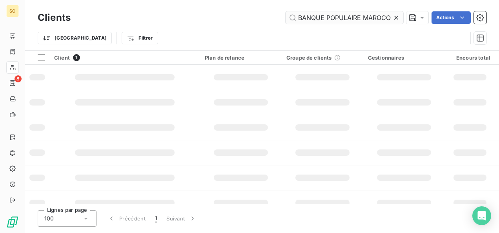
scroll to position [0, 40]
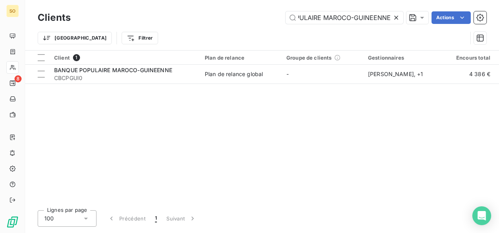
click at [399, 16] on icon at bounding box center [396, 18] width 8 height 8
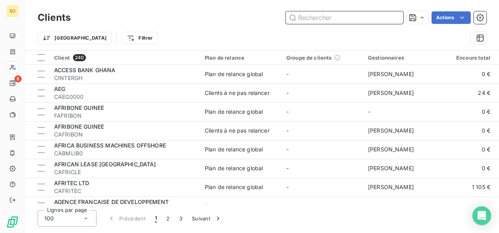
paste input "BOISSONS RAFRAICHISSANTES DU [GEOGRAPHIC_DATA]"
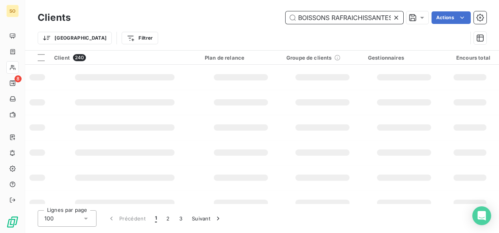
scroll to position [0, 40]
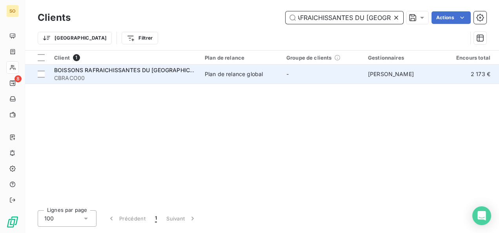
type input "BOISSONS RAFRAICHISSANTES DU [GEOGRAPHIC_DATA]"
click at [147, 80] on span "CBRACO00" at bounding box center [124, 78] width 141 height 8
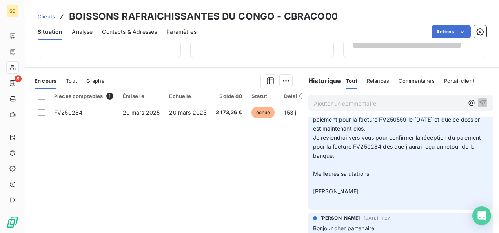
scroll to position [39, 0]
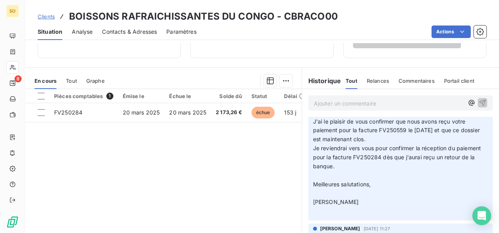
click at [46, 17] on span "Clients" at bounding box center [46, 16] width 17 height 6
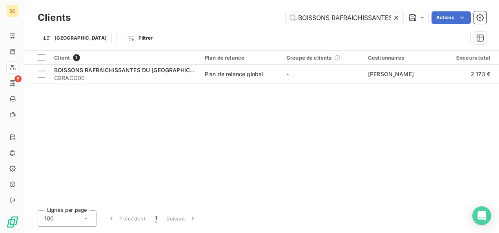
scroll to position [0, 40]
click at [394, 17] on icon at bounding box center [396, 18] width 8 height 8
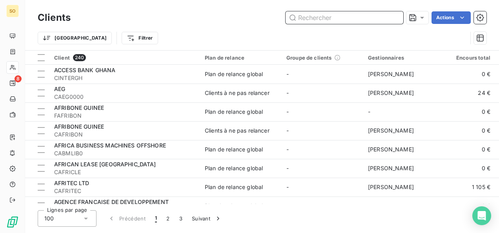
paste input "GE HYDRO France"
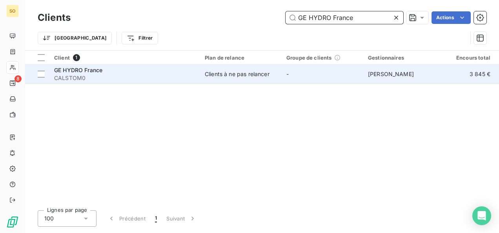
type input "GE HYDRO France"
click at [61, 73] on span "GE HYDRO France" at bounding box center [78, 70] width 48 height 7
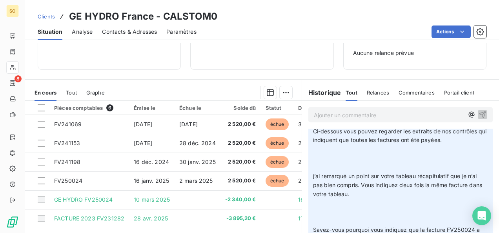
scroll to position [196, 0]
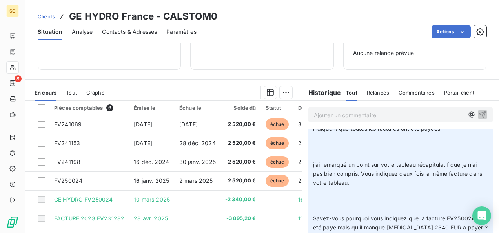
click at [49, 18] on span "Clients" at bounding box center [46, 16] width 17 height 6
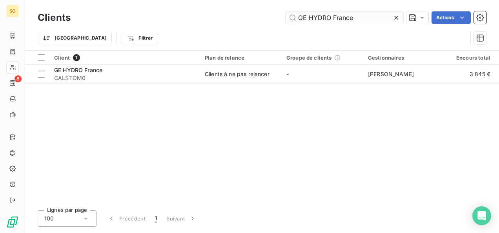
drag, startPoint x: 341, startPoint y: 15, endPoint x: 300, endPoint y: 15, distance: 41.6
click at [304, 15] on input "GE HYDRO France" at bounding box center [344, 17] width 118 height 13
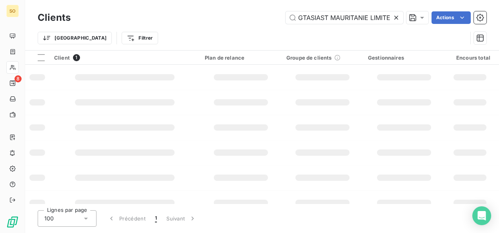
scroll to position [0, 18]
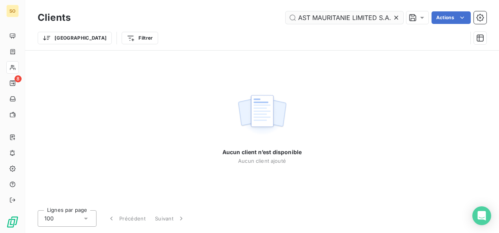
click at [301, 17] on input "GTASIAST MAURITANIE LIMITED S.A." at bounding box center [344, 17] width 118 height 13
click at [302, 17] on input "GTASIAST MAURITANIE LIMITED S.A." at bounding box center [344, 17] width 118 height 13
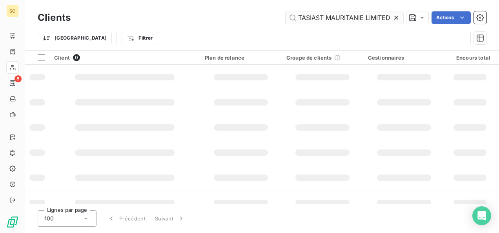
type input "TASIAST MAURITANIE LIMITED S.A."
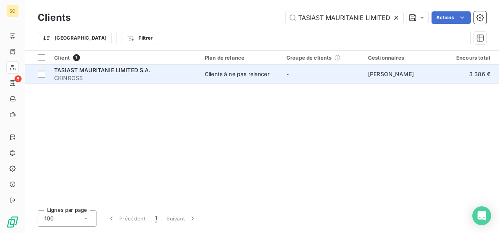
click at [96, 70] on span "TASIAST MAURITANIE LIMITED S.A." at bounding box center [102, 70] width 96 height 7
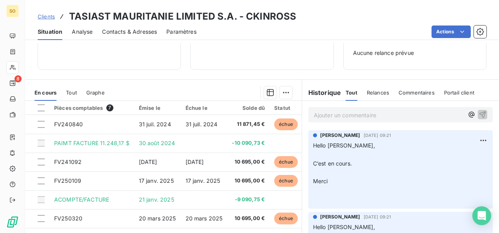
scroll to position [157, 0]
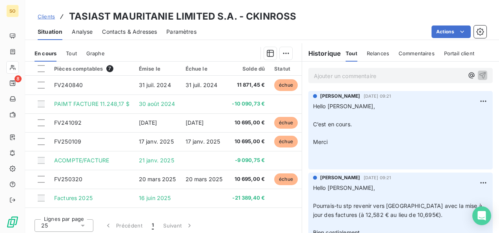
click at [47, 15] on span "Clients" at bounding box center [46, 16] width 17 height 6
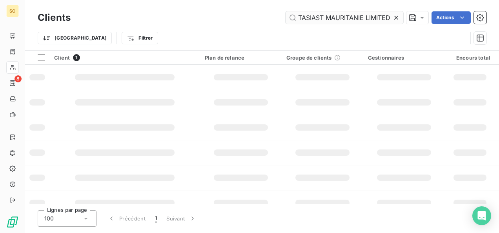
scroll to position [0, 14]
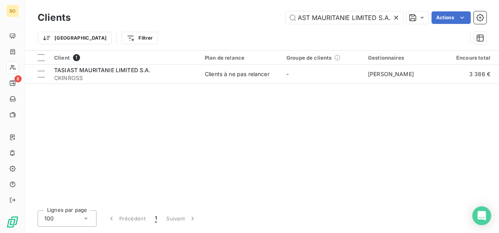
click at [398, 17] on icon at bounding box center [396, 18] width 8 height 8
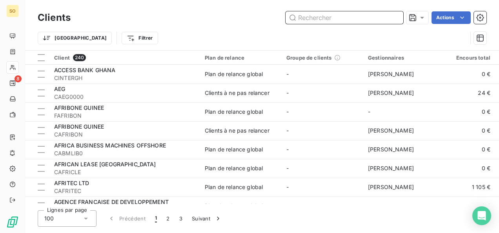
click at [319, 20] on input "text" at bounding box center [344, 17] width 118 height 13
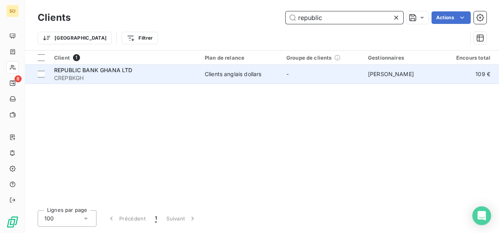
type input "republic"
click at [103, 73] on div "REPUBLIC BANK GHANA LTD" at bounding box center [124, 70] width 141 height 8
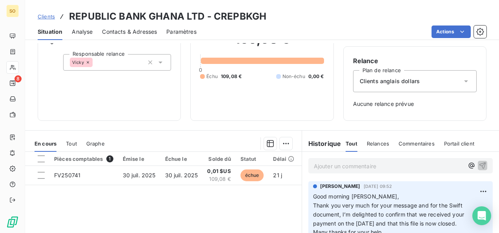
scroll to position [78, 0]
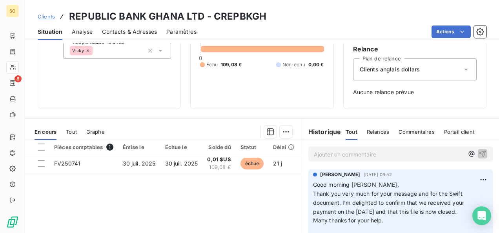
click at [49, 13] on link "Clients" at bounding box center [46, 17] width 17 height 8
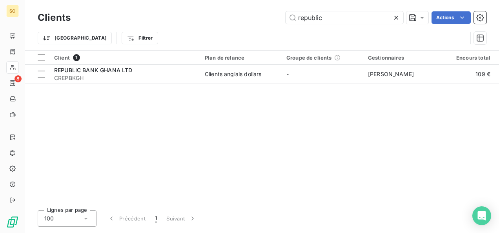
drag, startPoint x: 305, startPoint y: 17, endPoint x: 277, endPoint y: 17, distance: 28.2
click at [277, 17] on div "republic Actions" at bounding box center [283, 17] width 406 height 13
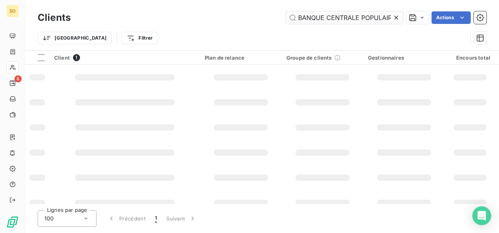
scroll to position [0, 41]
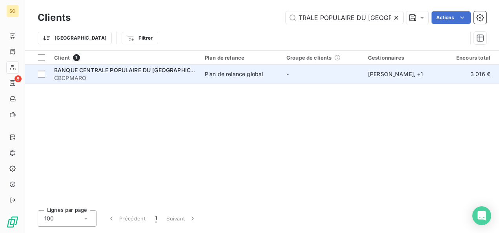
type input "BANQUE CENTRALE POPULAIRE DU [GEOGRAPHIC_DATA]"
click at [73, 75] on span "CBCPMARO" at bounding box center [124, 78] width 141 height 8
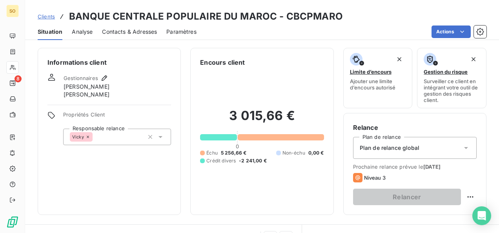
click at [121, 30] on span "Contacts & Adresses" at bounding box center [129, 32] width 55 height 8
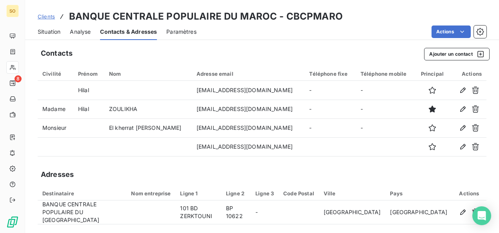
click at [45, 28] on span "Situation" at bounding box center [49, 32] width 23 height 8
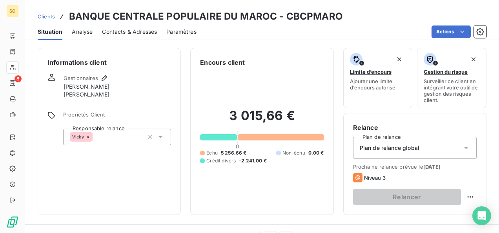
click at [47, 18] on span "Clients" at bounding box center [46, 16] width 17 height 6
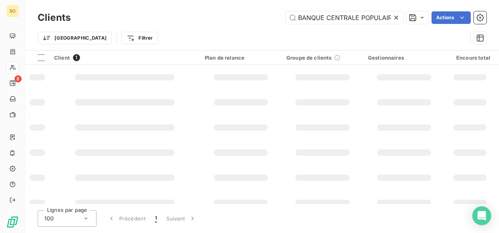
scroll to position [0, 41]
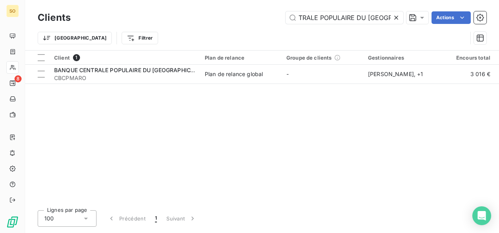
click at [393, 19] on icon at bounding box center [396, 18] width 8 height 8
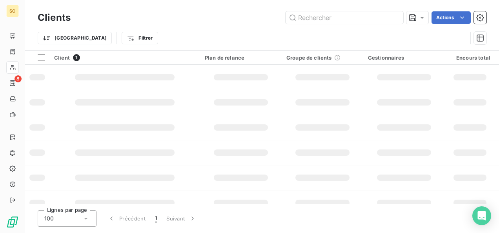
scroll to position [0, 0]
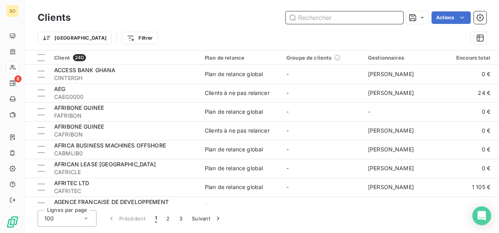
paste input "SOEGUIBE CASTEL"
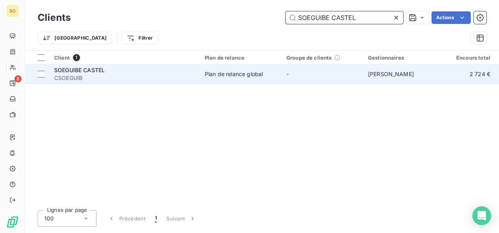
type input "SOEGUIBE CASTEL"
click at [88, 78] on span "CSOEGUIB" at bounding box center [124, 78] width 141 height 8
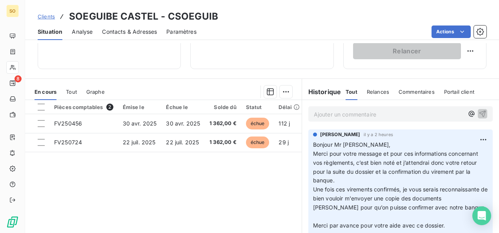
scroll to position [157, 0]
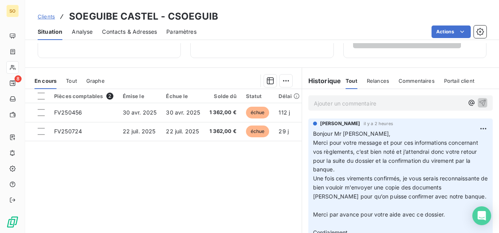
click at [45, 17] on span "Clients" at bounding box center [46, 16] width 17 height 6
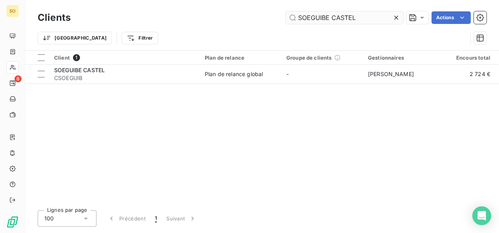
drag, startPoint x: 364, startPoint y: 18, endPoint x: 294, endPoint y: 18, distance: 70.6
click at [294, 18] on input "SOEGUIBE CASTEL" at bounding box center [344, 17] width 118 height 13
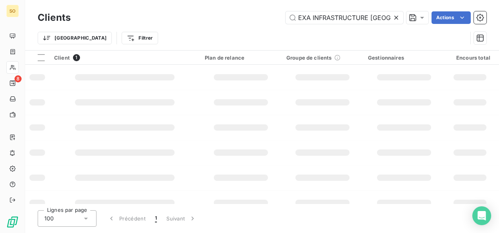
scroll to position [0, 5]
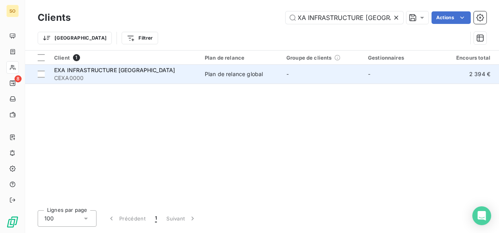
type input "EXA INFRASTRUCTURE [GEOGRAPHIC_DATA]"
click at [107, 70] on span "EXA INFRASTRUCTURE [GEOGRAPHIC_DATA]" at bounding box center [114, 70] width 121 height 7
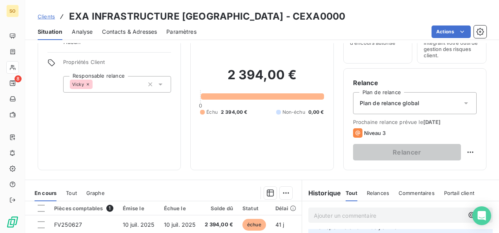
scroll to position [30, 0]
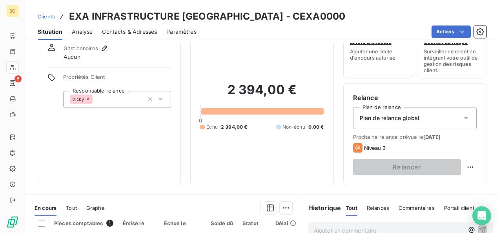
click at [53, 19] on span "Clients" at bounding box center [46, 16] width 17 height 6
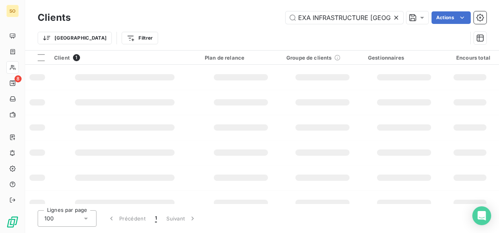
scroll to position [0, 5]
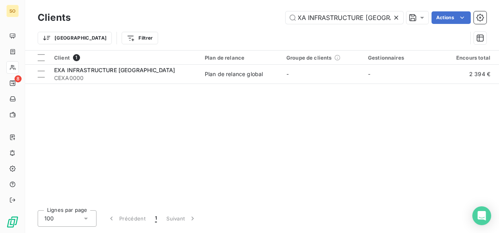
click at [398, 16] on icon at bounding box center [396, 18] width 8 height 8
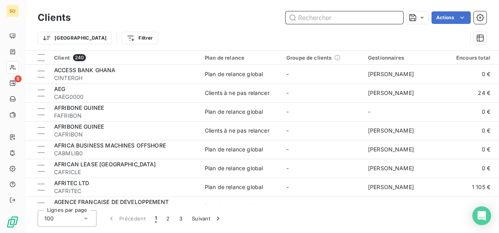
paste input "Banque de Developpement du MALI"
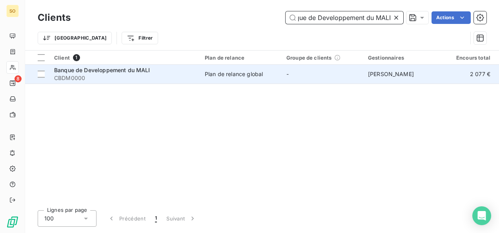
type input "Banque de Developpement du MALI"
click at [107, 71] on span "Banque de Developpement du MALI" at bounding box center [102, 70] width 96 height 7
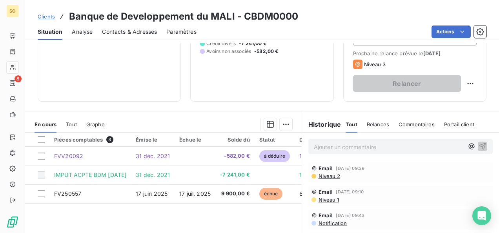
scroll to position [157, 0]
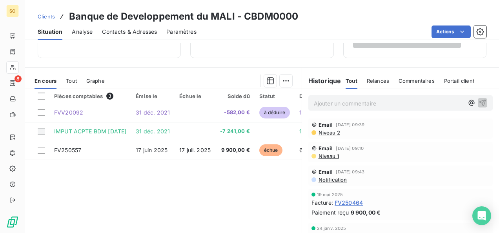
click at [42, 16] on span "Clients" at bounding box center [46, 16] width 17 height 6
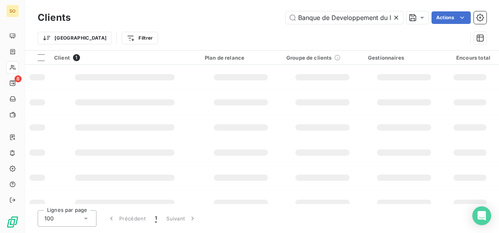
scroll to position [0, 14]
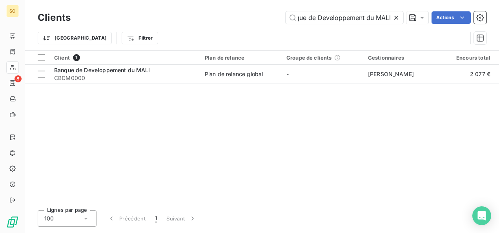
click at [395, 16] on icon at bounding box center [396, 18] width 8 height 8
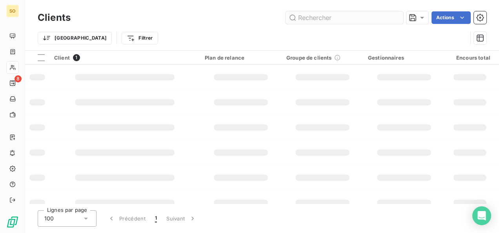
scroll to position [0, 0]
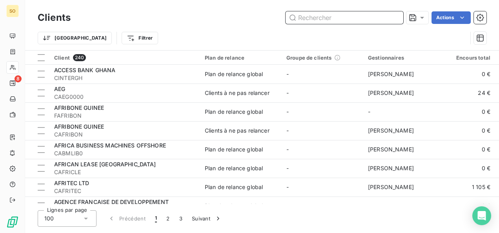
paste input "MOKABI [GEOGRAPHIC_DATA]"
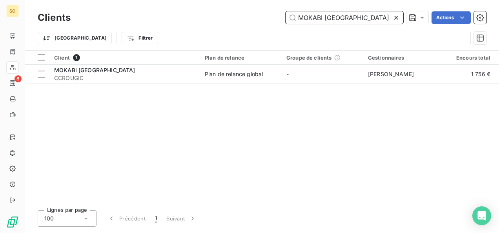
type input "MOKABI [GEOGRAPHIC_DATA]"
click at [101, 73] on div "MOKABI [GEOGRAPHIC_DATA]" at bounding box center [124, 70] width 141 height 8
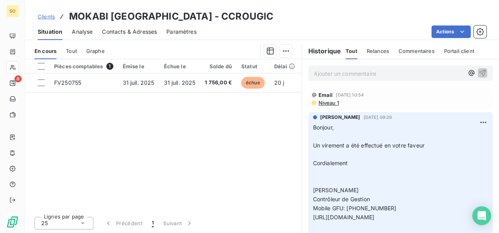
click at [49, 16] on span "Clients" at bounding box center [46, 16] width 17 height 6
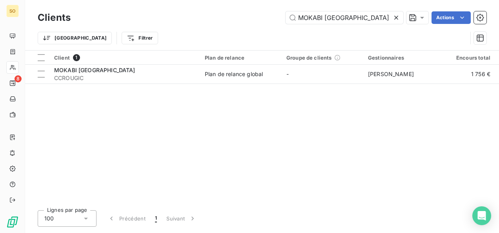
drag, startPoint x: 349, startPoint y: 18, endPoint x: 239, endPoint y: 20, distance: 109.8
click at [239, 20] on div "MOKABI CONGO Actions" at bounding box center [283, 17] width 406 height 13
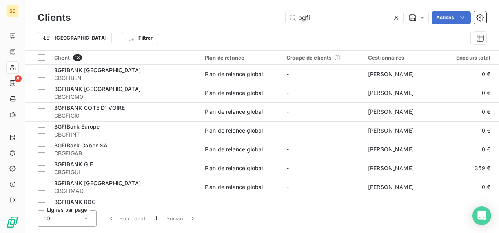
type input "bgfi"
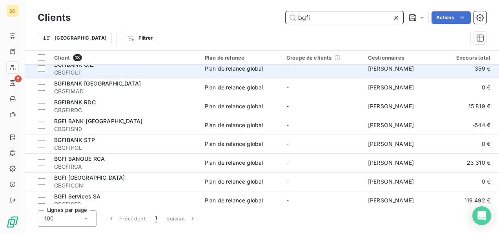
scroll to position [109, 0]
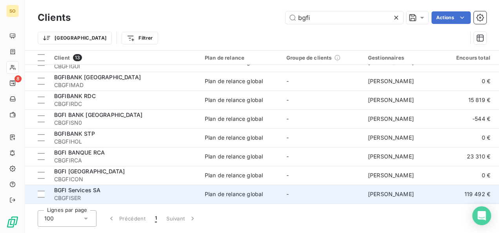
click at [100, 185] on td "BGFI Services SA CBGFISER" at bounding box center [124, 194] width 151 height 19
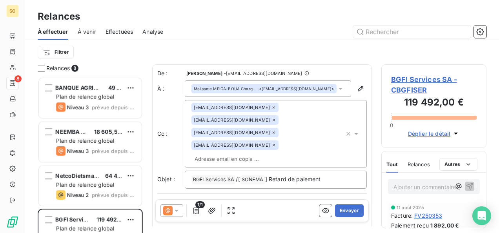
scroll to position [150, 99]
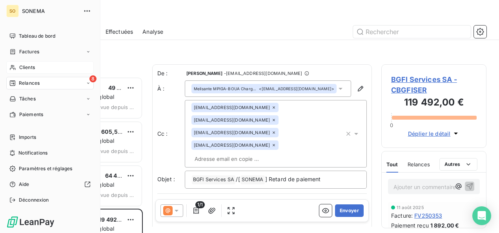
drag, startPoint x: 19, startPoint y: 68, endPoint x: 35, endPoint y: 64, distance: 16.7
click at [20, 68] on span "Clients" at bounding box center [27, 67] width 16 height 7
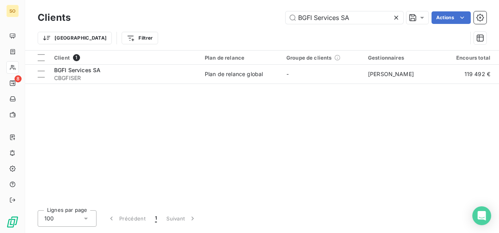
drag, startPoint x: 349, startPoint y: 16, endPoint x: 252, endPoint y: 21, distance: 97.0
click at [252, 21] on div "BGFI Services SA Actions" at bounding box center [283, 17] width 406 height 13
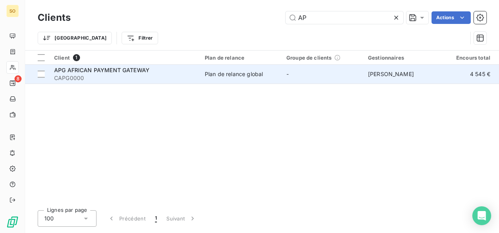
type input "AP"
click at [114, 69] on span "APG AFRICAN PAYMENT GATEWAY" at bounding box center [101, 70] width 95 height 7
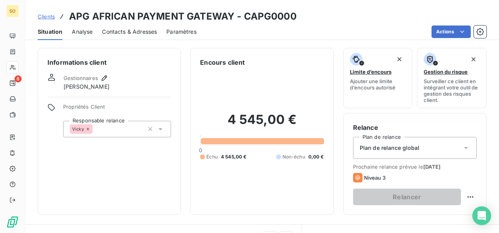
click at [81, 33] on span "Analyse" at bounding box center [82, 32] width 21 height 8
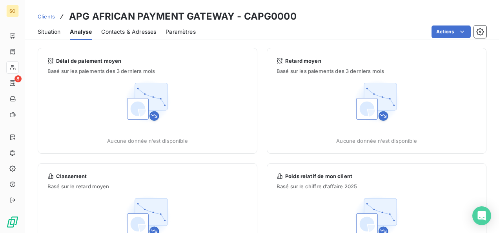
click at [53, 28] on span "Situation" at bounding box center [49, 32] width 23 height 8
